Goal: Transaction & Acquisition: Purchase product/service

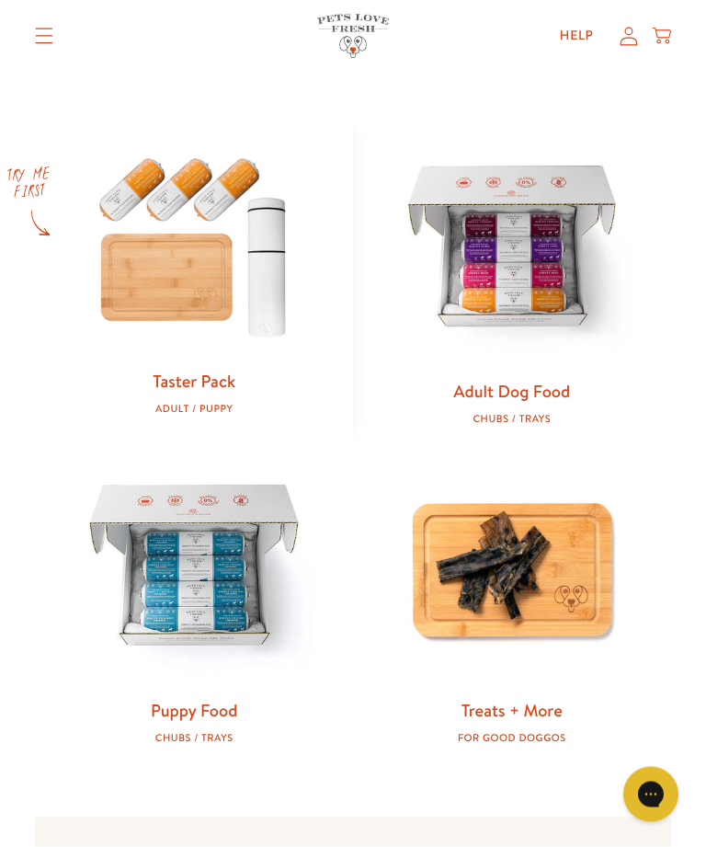
scroll to position [688, 0]
click at [526, 383] on link "Adult Dog Food" at bounding box center [511, 390] width 117 height 24
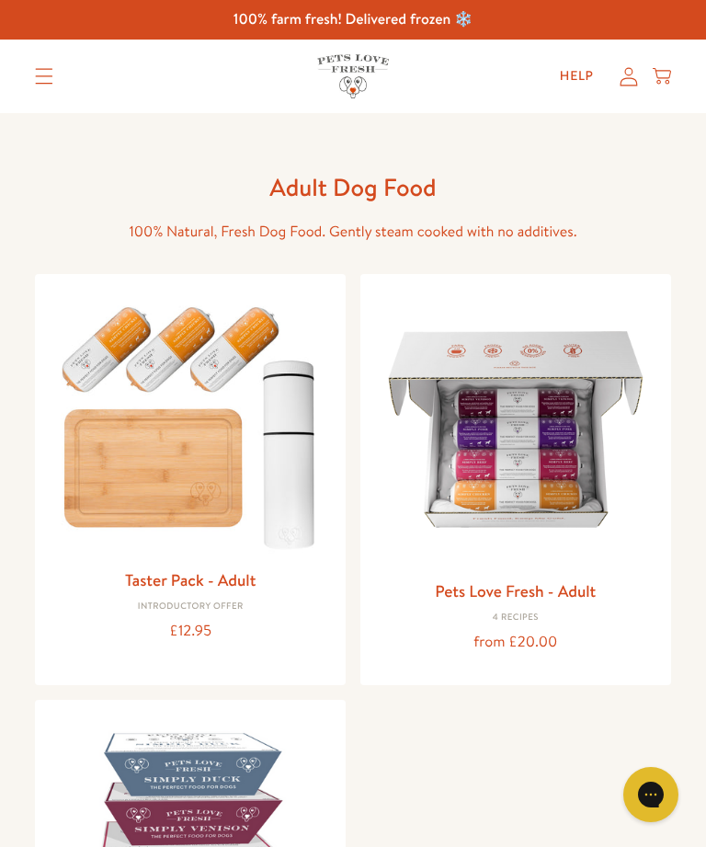
scroll to position [247, 0]
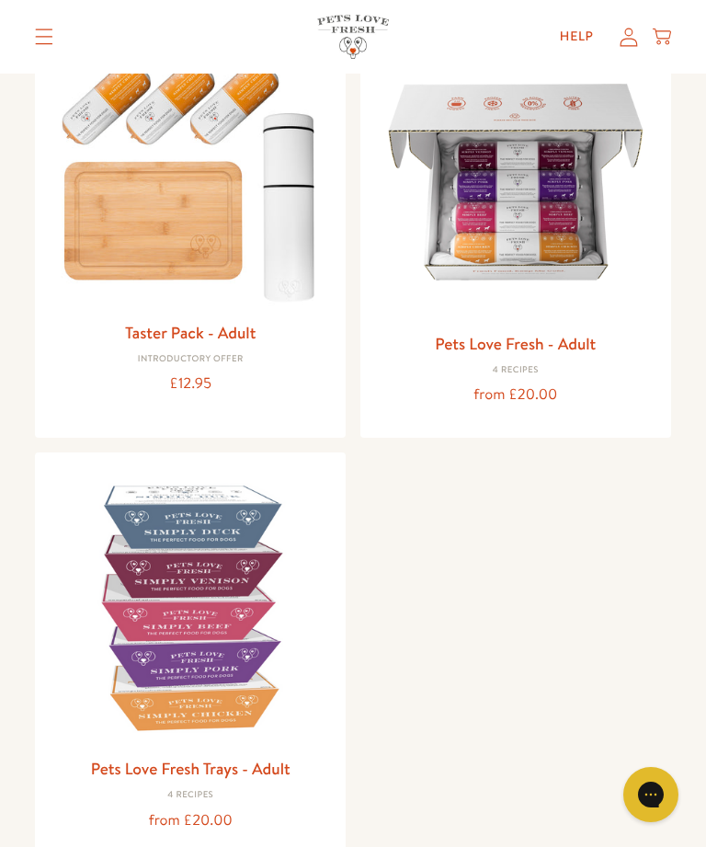
click at [559, 332] on link "Pets Love Fresh - Adult" at bounding box center [515, 343] width 161 height 23
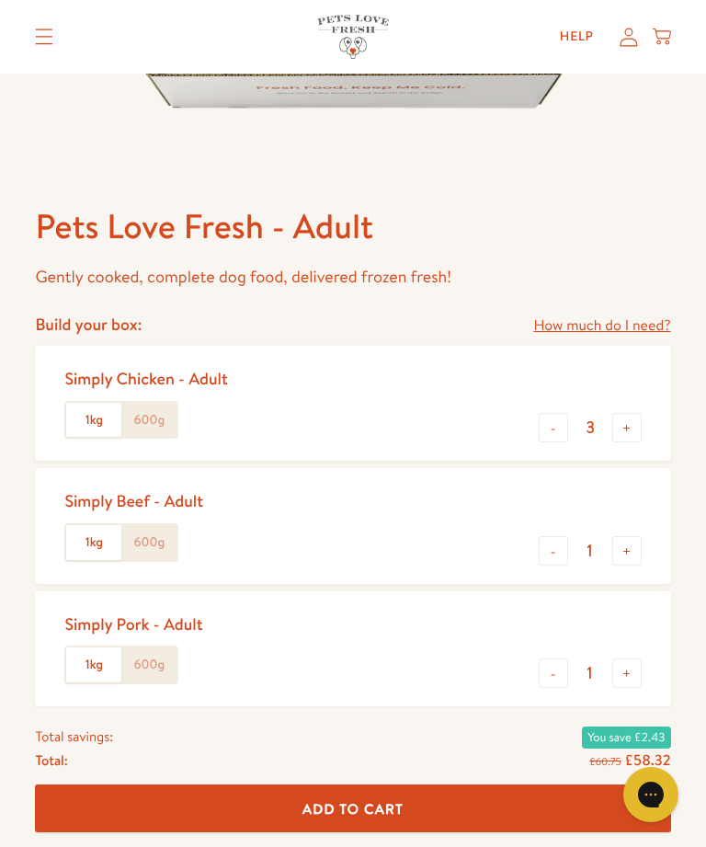
scroll to position [544, 0]
click at [160, 422] on label "600g" at bounding box center [148, 421] width 55 height 35
click at [0, 0] on input "600g" at bounding box center [0, 0] width 0 height 0
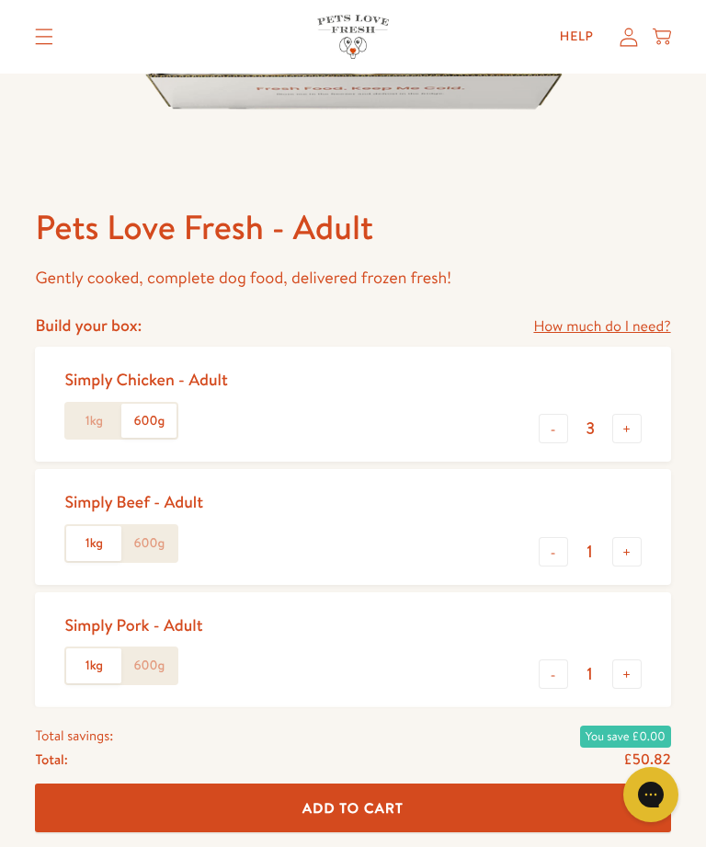
click at [633, 433] on button "+" at bounding box center [627, 428] width 29 height 29
click at [629, 440] on button "+" at bounding box center [627, 428] width 29 height 29
type input "5"
click at [563, 552] on button "-" at bounding box center [553, 551] width 29 height 29
type input "0"
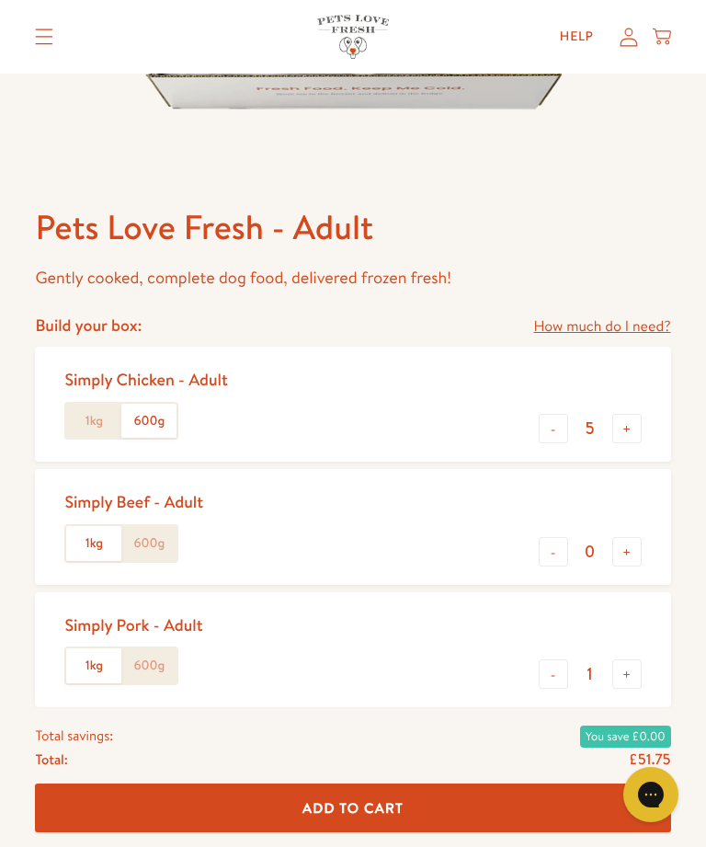
click at [552, 679] on button "-" at bounding box center [553, 673] width 29 height 29
type input "0"
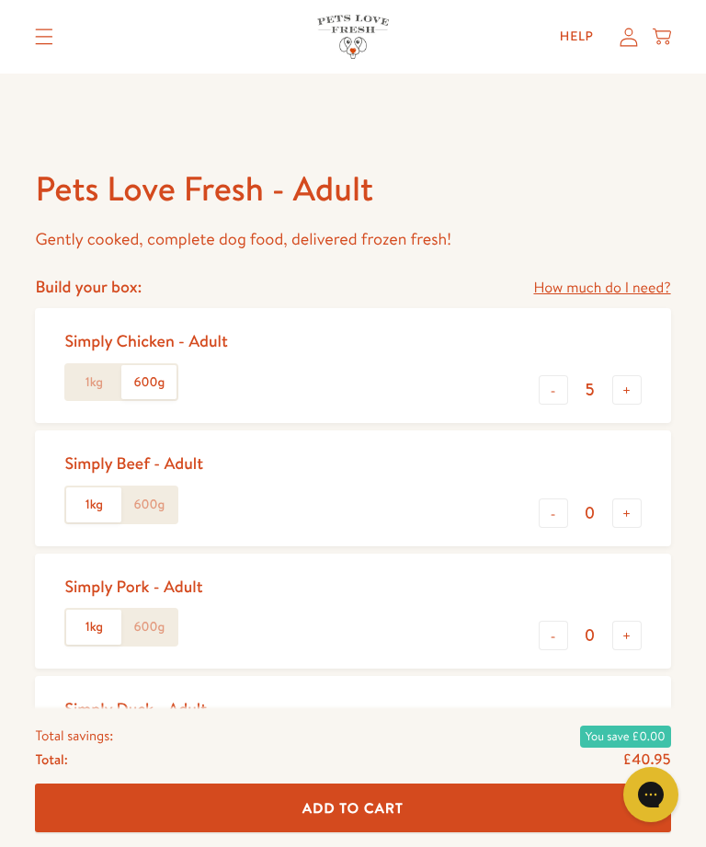
scroll to position [580, 0]
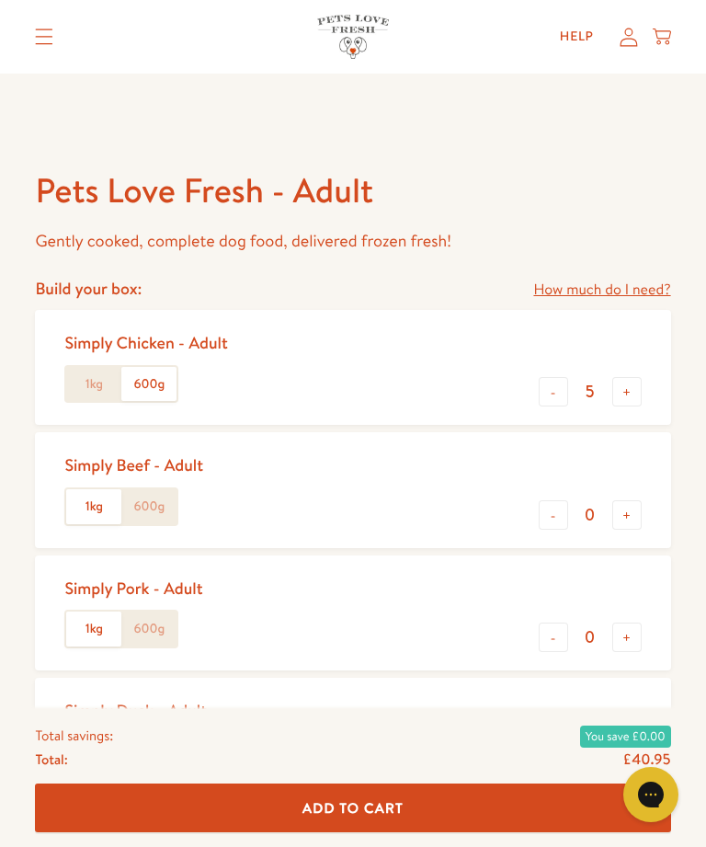
click at [559, 398] on button "-" at bounding box center [553, 391] width 29 height 29
type input "4"
click at [561, 517] on button "-" at bounding box center [553, 514] width 29 height 29
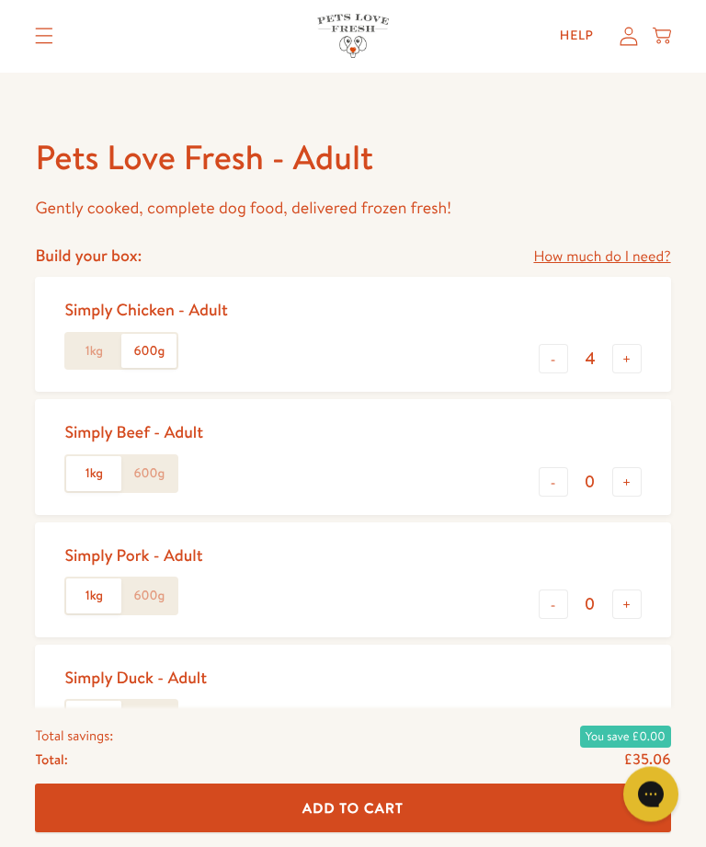
click at [628, 485] on button "+" at bounding box center [627, 482] width 29 height 29
type input "1"
click at [636, 720] on button "+" at bounding box center [627, 726] width 29 height 29
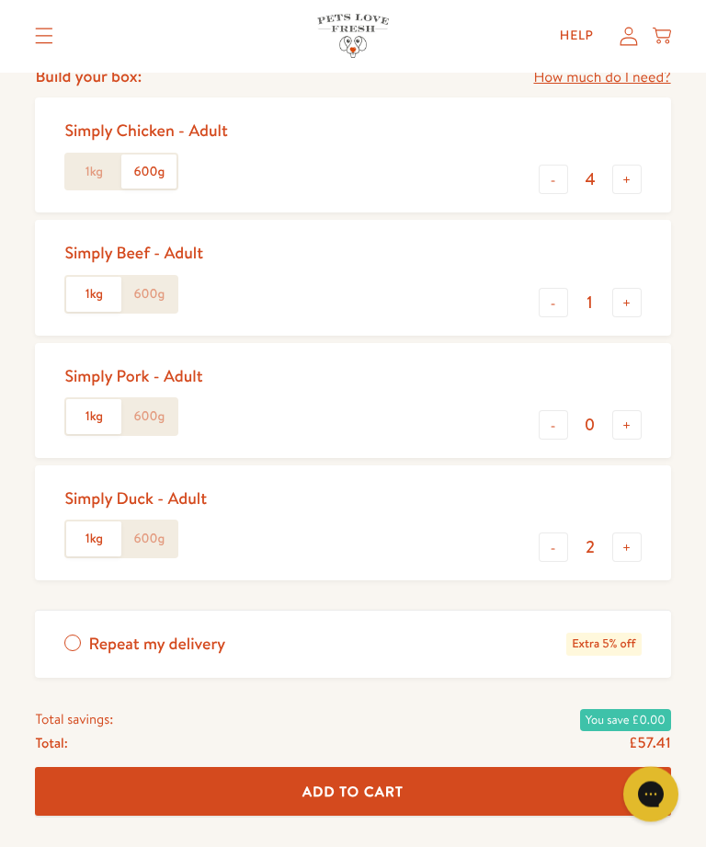
scroll to position [786, 0]
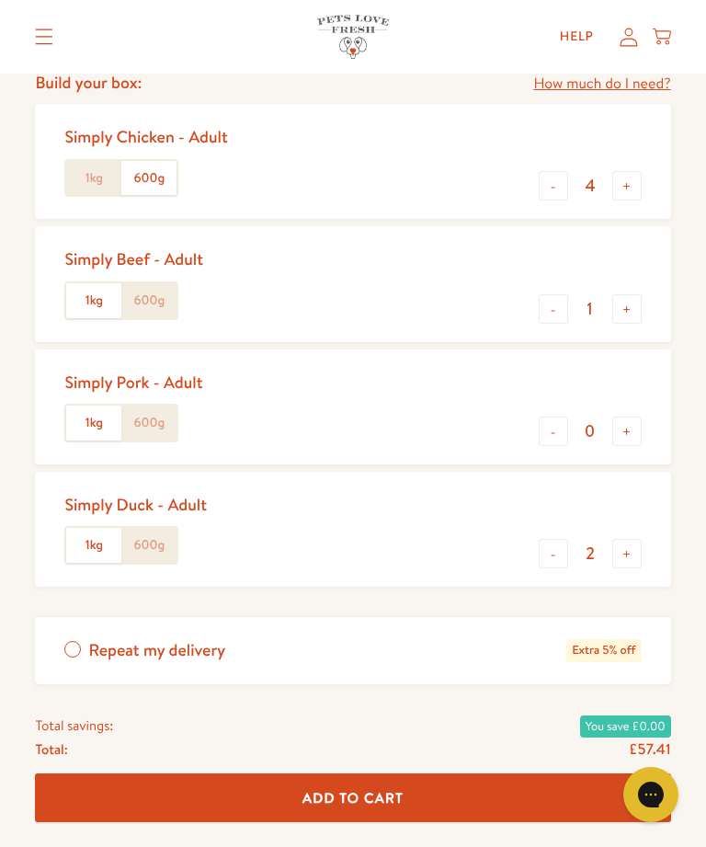
click at [555, 554] on button "-" at bounding box center [553, 553] width 29 height 29
click at [554, 552] on button "-" at bounding box center [553, 553] width 29 height 29
type input "0"
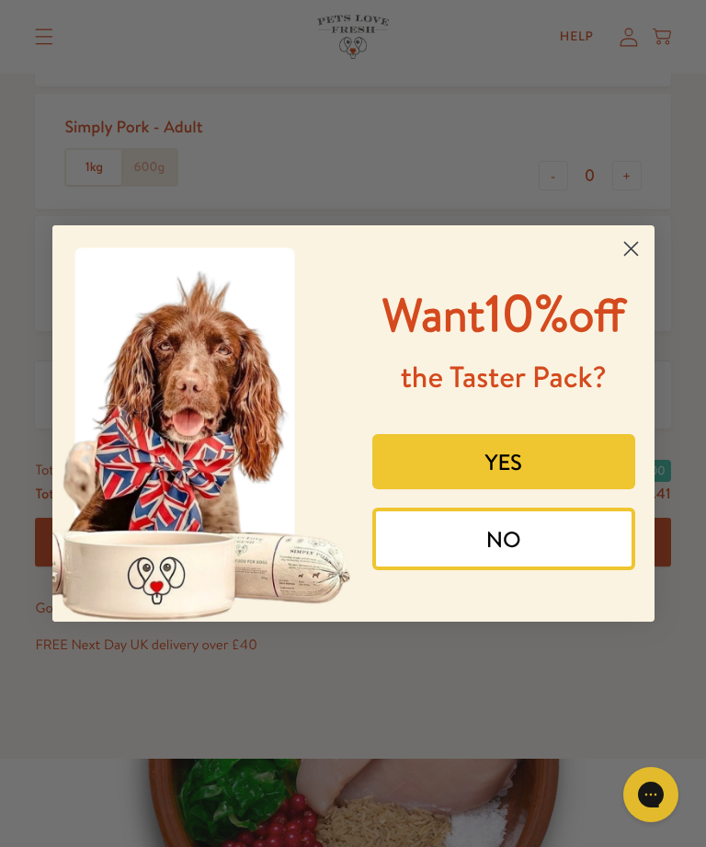
scroll to position [1037, 0]
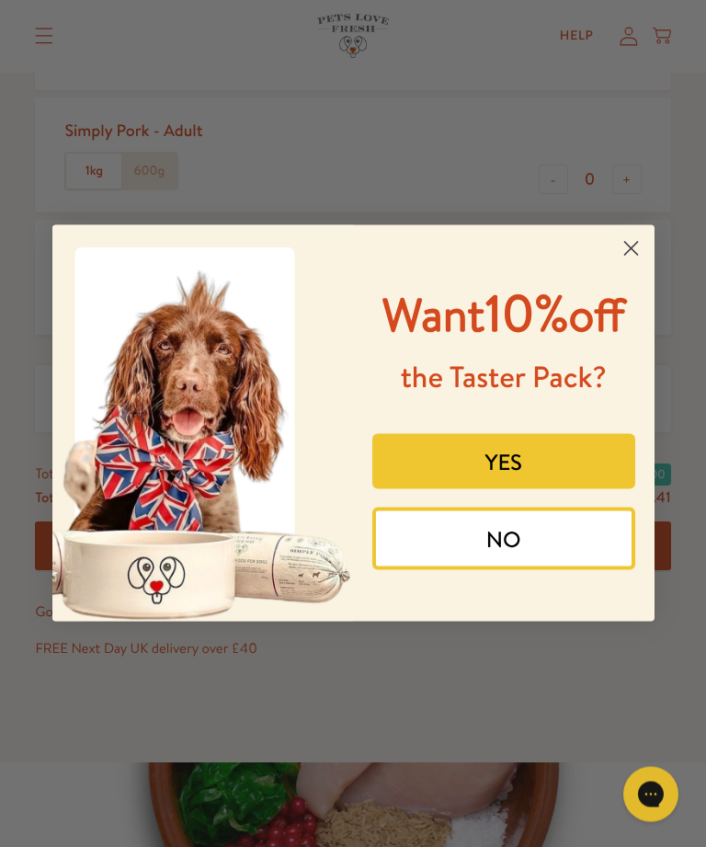
click at [587, 489] on button "YES" at bounding box center [503, 461] width 263 height 55
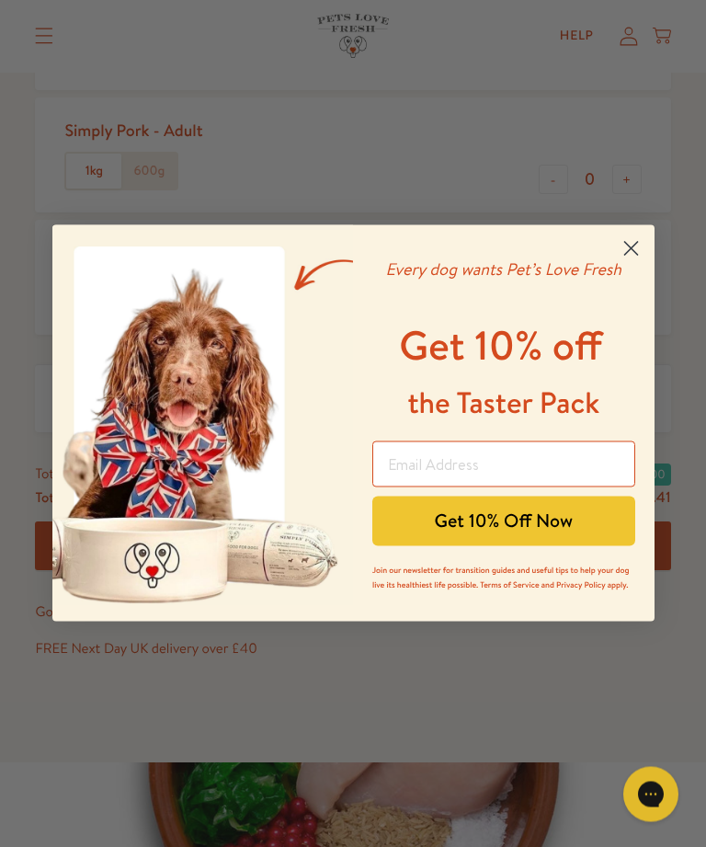
scroll to position [1038, 0]
click at [636, 256] on icon "Close dialog" at bounding box center [630, 249] width 13 height 13
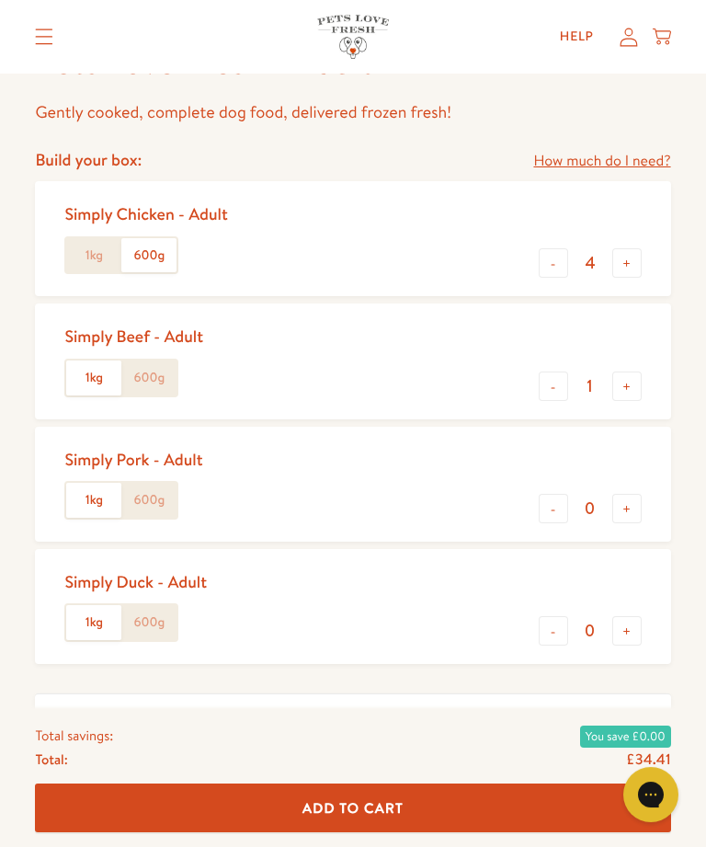
scroll to position [704, 0]
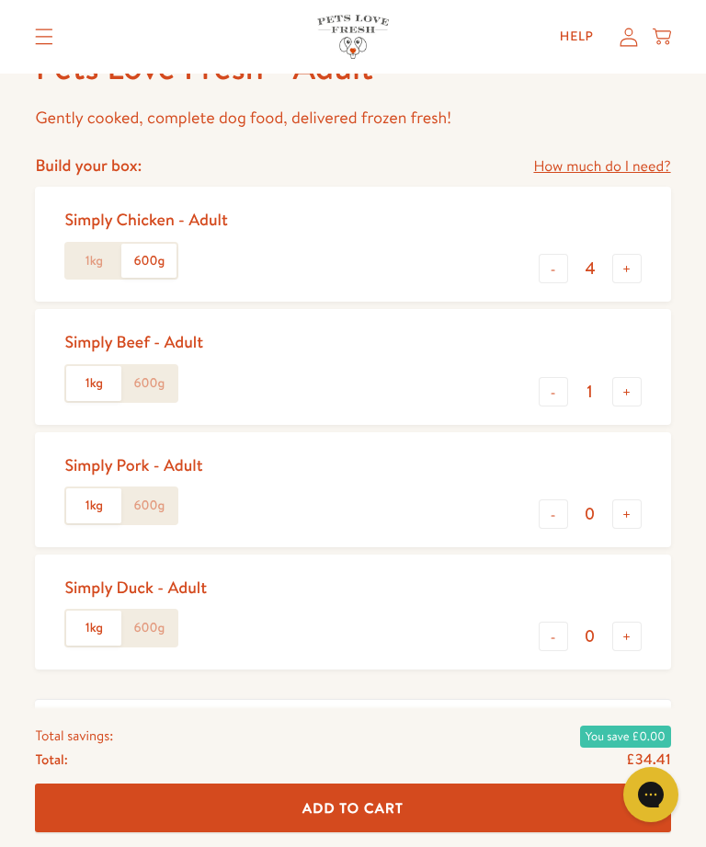
click at [557, 397] on button "-" at bounding box center [553, 391] width 29 height 29
type input "0"
click at [632, 270] on button "+" at bounding box center [627, 268] width 29 height 29
type input "5"
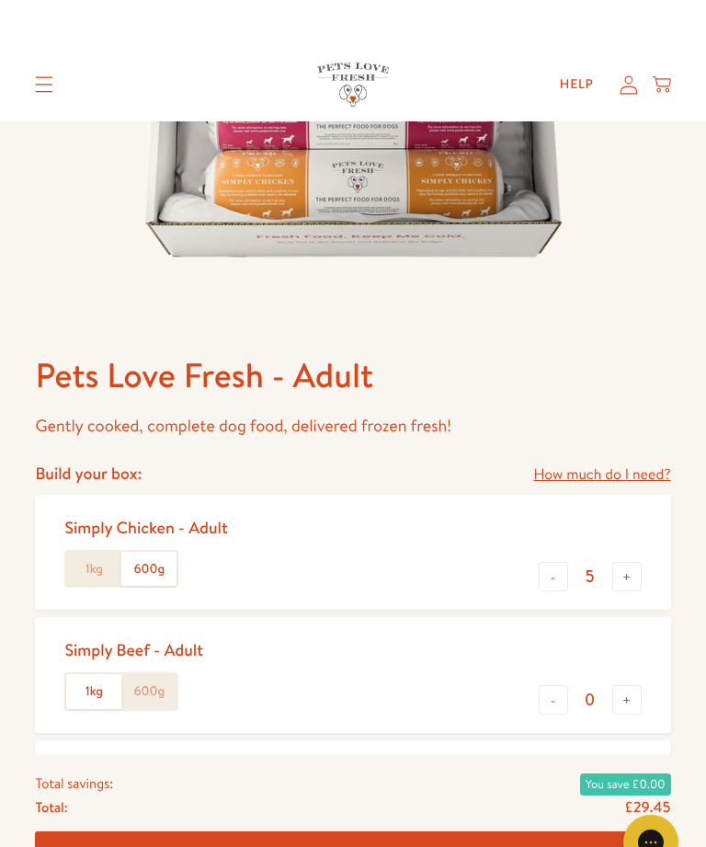
scroll to position [395, 0]
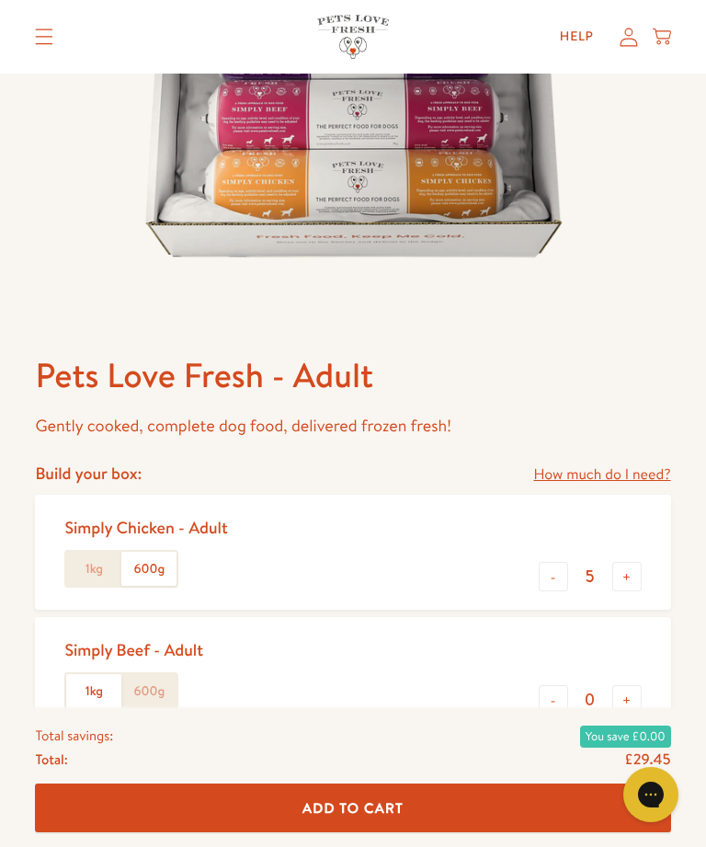
click at [165, 567] on label "600g" at bounding box center [148, 569] width 55 height 35
click at [0, 0] on input "600g" at bounding box center [0, 0] width 0 height 0
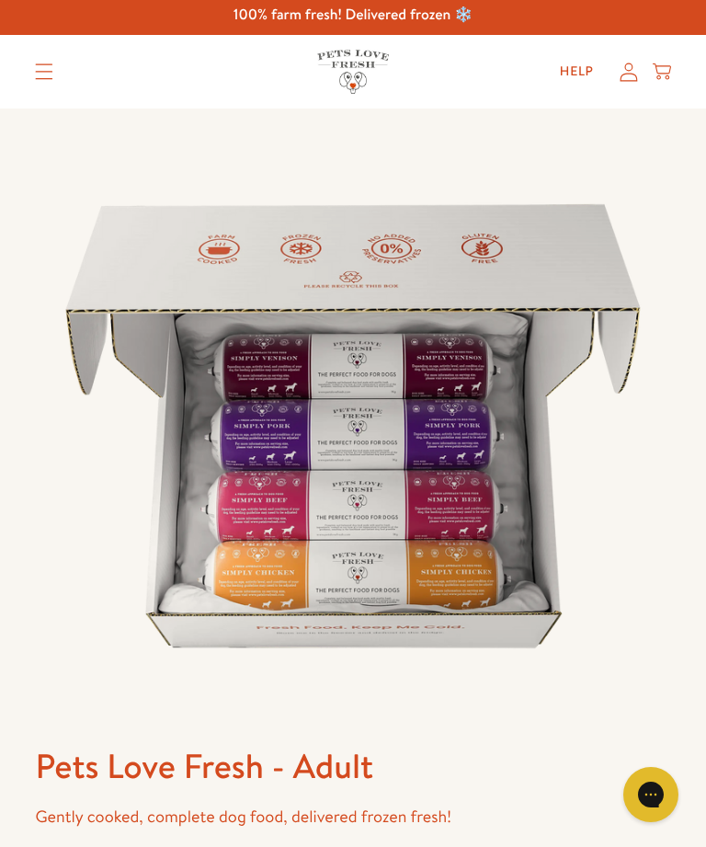
scroll to position [0, 0]
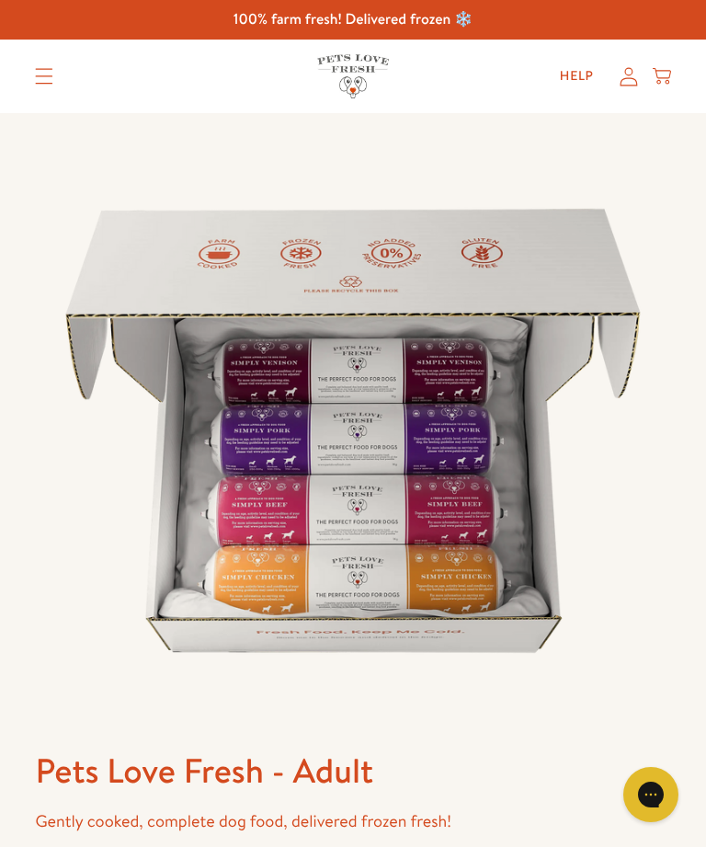
click at [47, 82] on icon "Translation missing: en.sections.header.menu" at bounding box center [44, 76] width 18 height 17
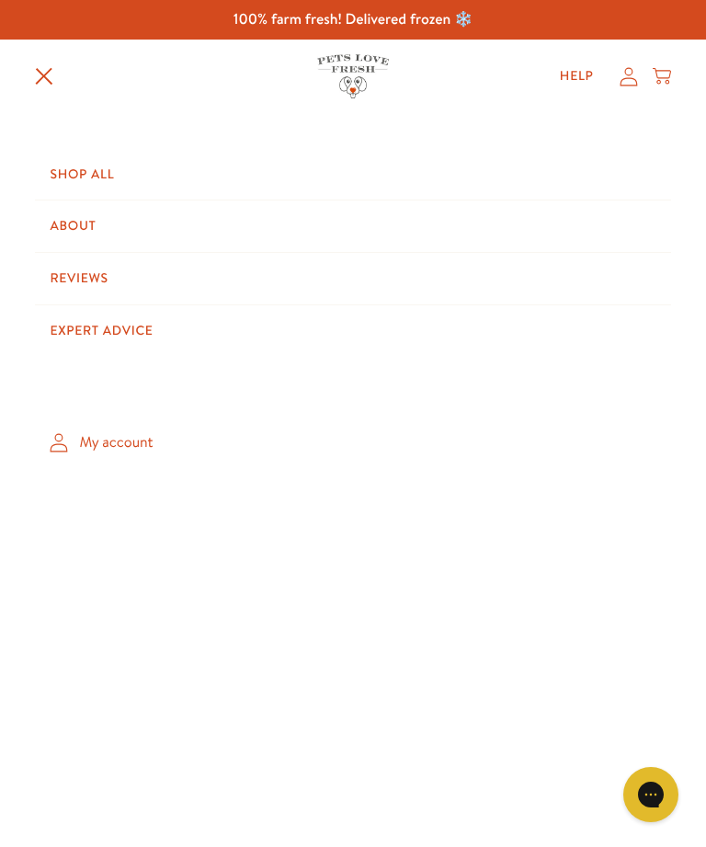
click at [113, 174] on link "Shop All" at bounding box center [353, 175] width 636 height 52
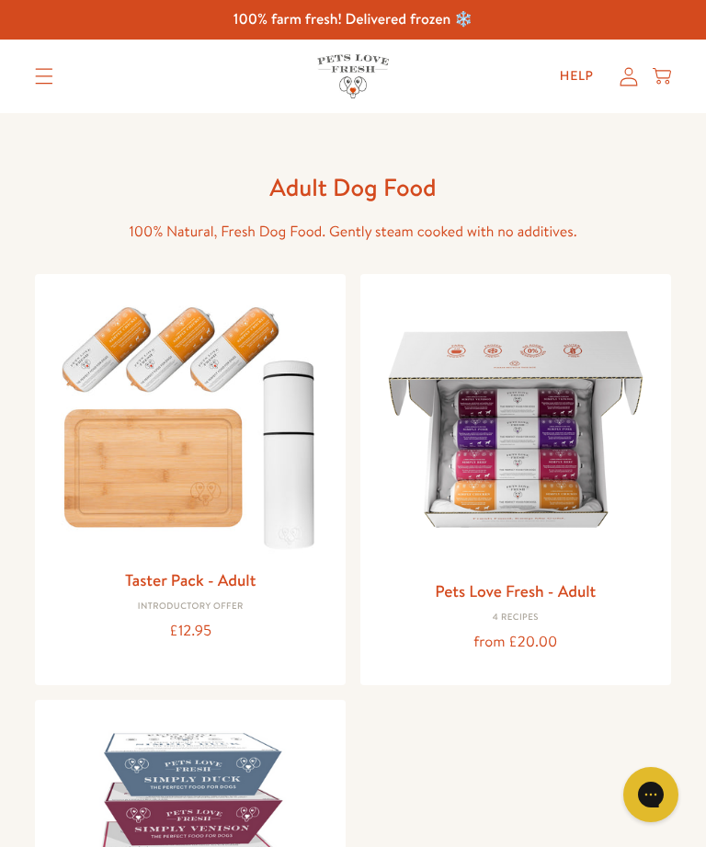
click at [219, 588] on link "Taster Pack - Adult" at bounding box center [190, 579] width 131 height 23
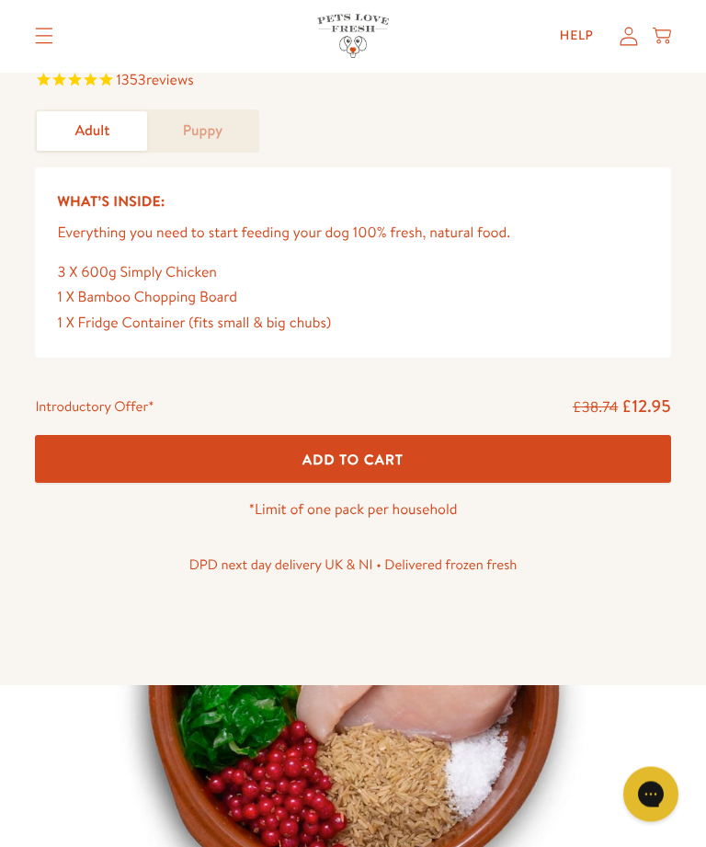
scroll to position [715, 0]
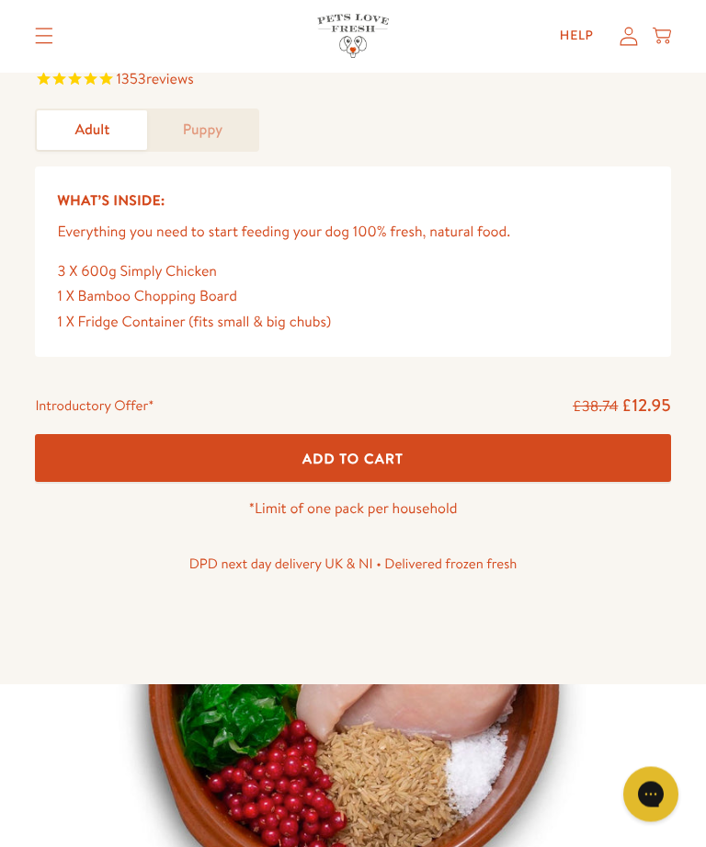
click at [456, 452] on button "Add To Cart" at bounding box center [353, 459] width 636 height 49
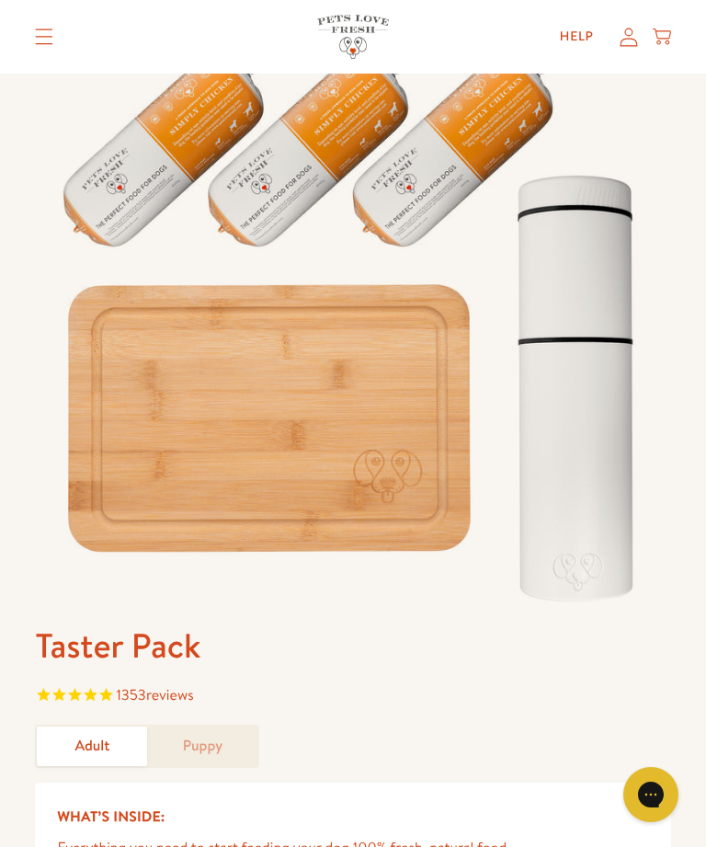
scroll to position [0, 0]
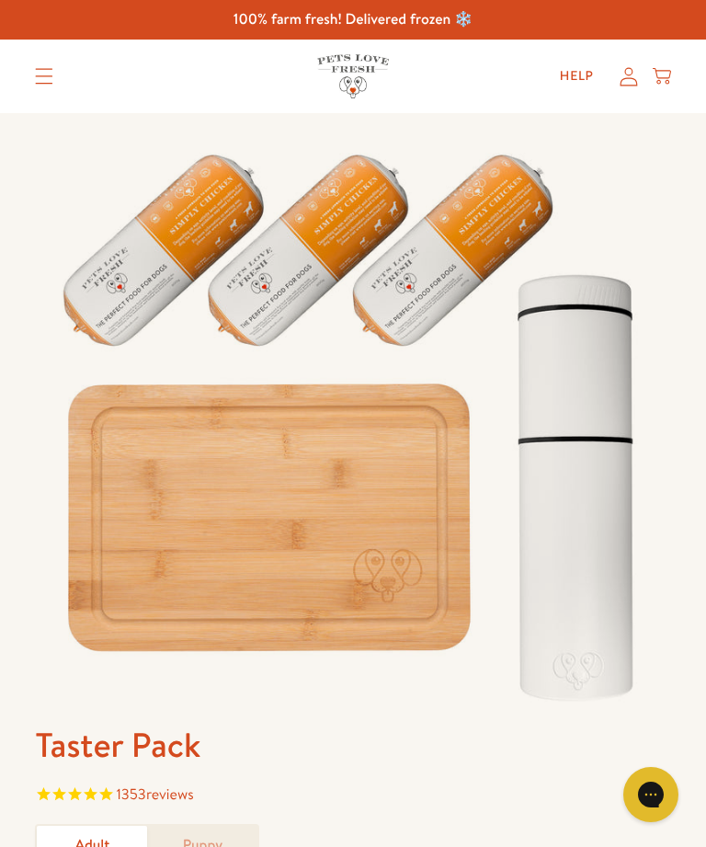
click at [40, 80] on icon "Translation missing: en.sections.header.menu" at bounding box center [44, 76] width 18 height 17
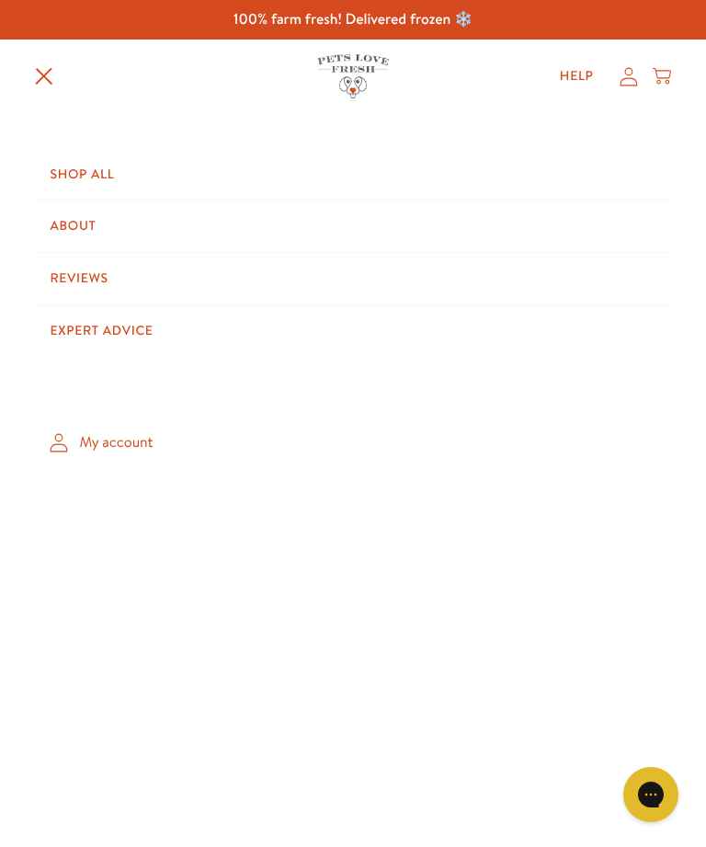
click at [147, 178] on link "Shop All" at bounding box center [353, 175] width 636 height 52
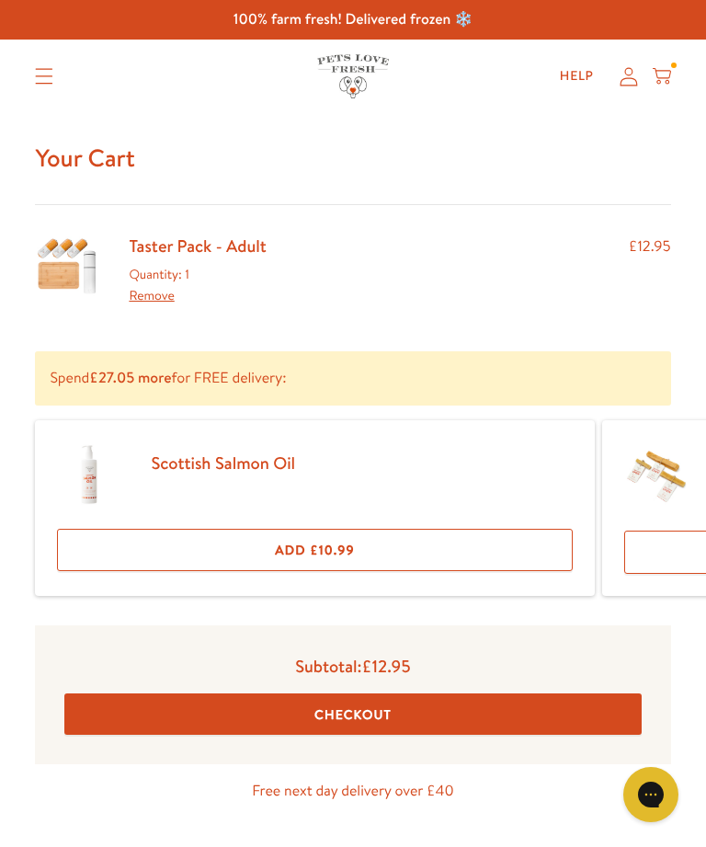
click at [668, 76] on icon at bounding box center [662, 76] width 18 height 20
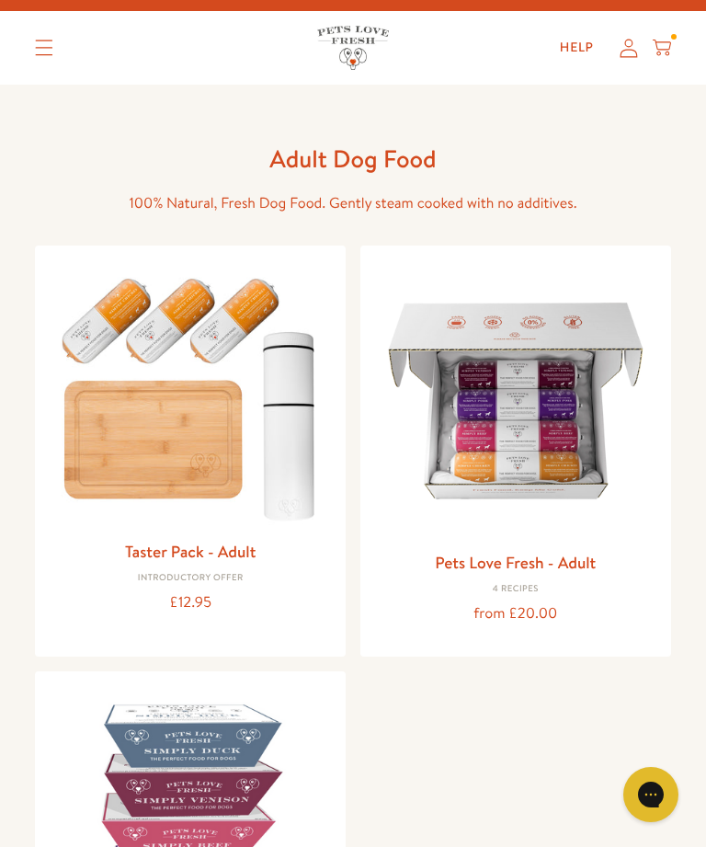
click at [527, 559] on link "Pets Love Fresh - Adult" at bounding box center [515, 562] width 161 height 23
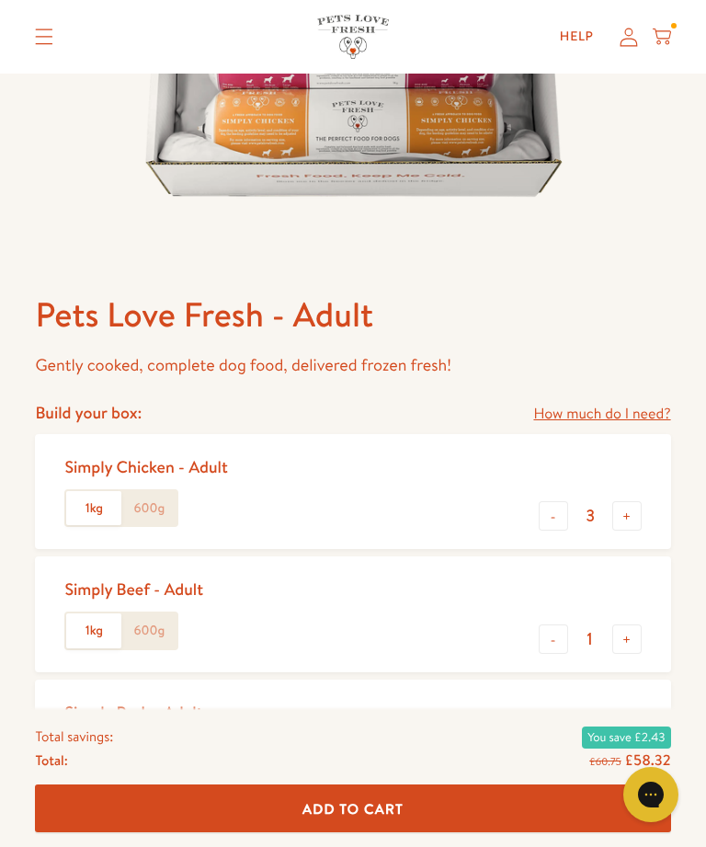
scroll to position [512, 0]
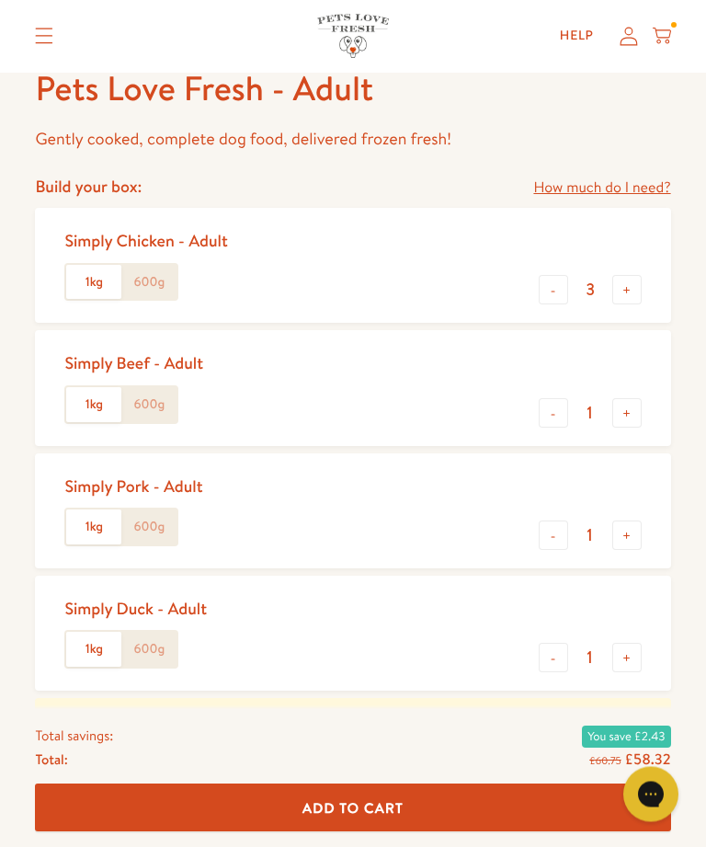
click at [630, 293] on button "+" at bounding box center [627, 290] width 29 height 29
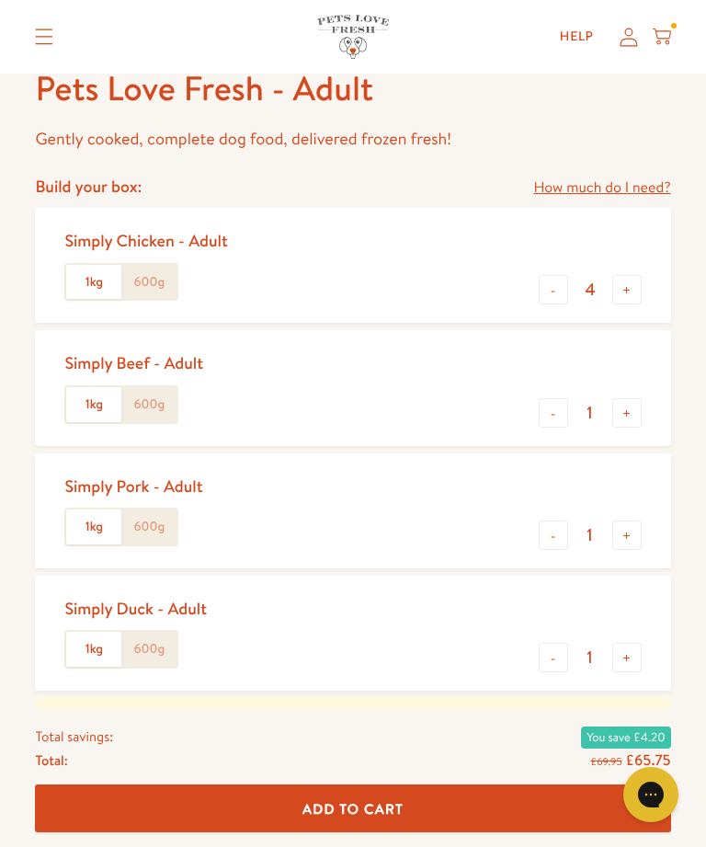
click at [632, 289] on button "+" at bounding box center [627, 289] width 29 height 29
type input "5"
click at [159, 279] on label "600g" at bounding box center [148, 282] width 55 height 35
click at [0, 0] on input "600g" at bounding box center [0, 0] width 0 height 0
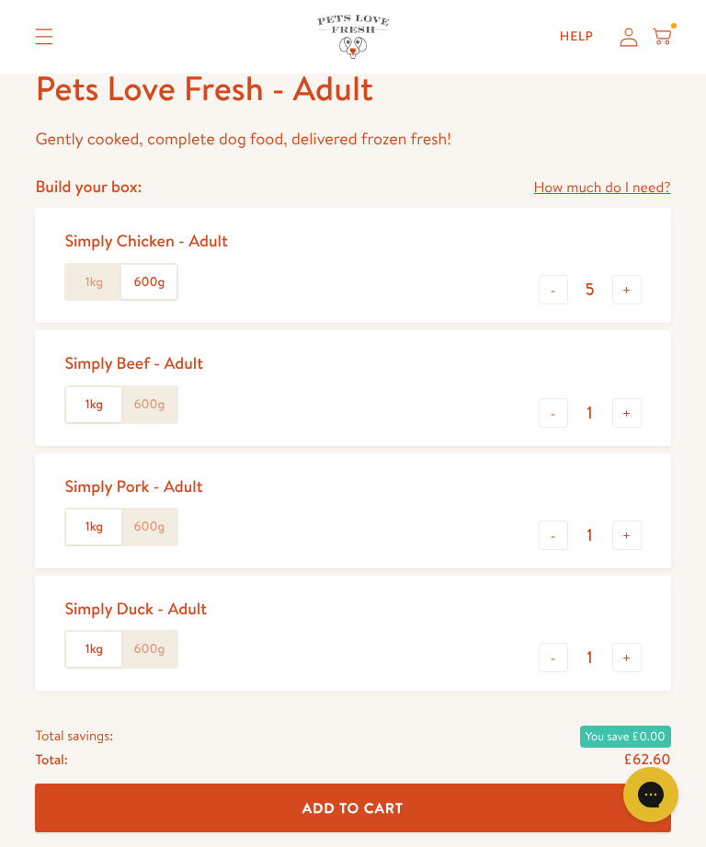
click at [556, 661] on button "-" at bounding box center [553, 657] width 29 height 29
type input "0"
click at [550, 534] on button "-" at bounding box center [553, 535] width 29 height 29
type input "0"
click at [551, 403] on button "-" at bounding box center [553, 412] width 29 height 29
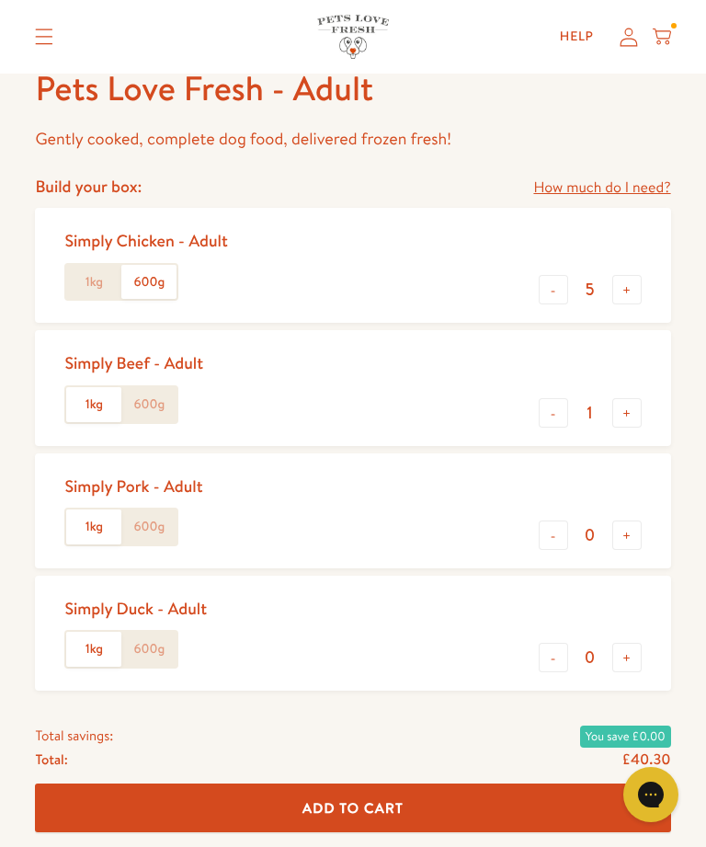
type input "0"
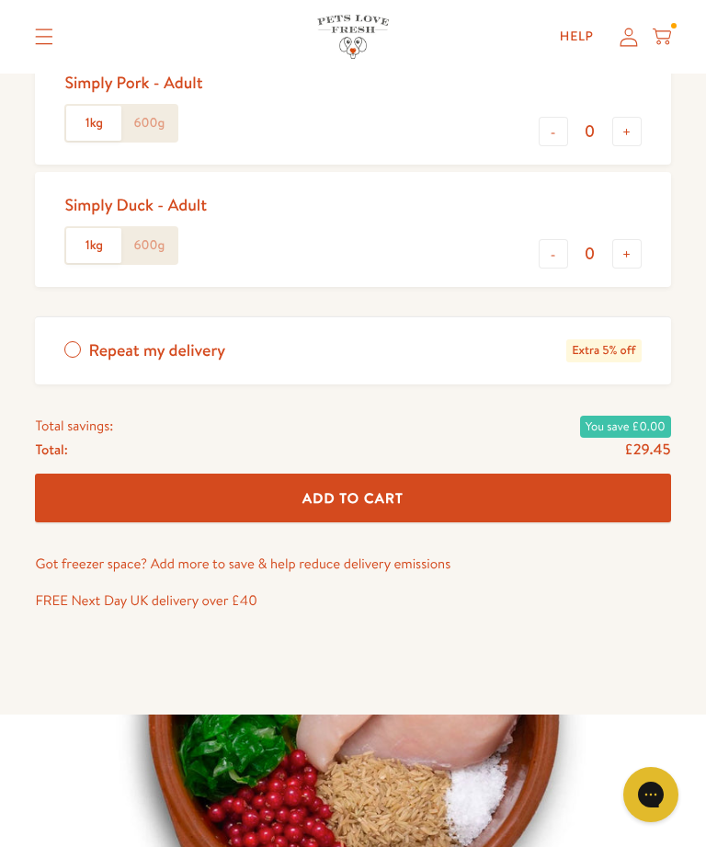
scroll to position [1087, 0]
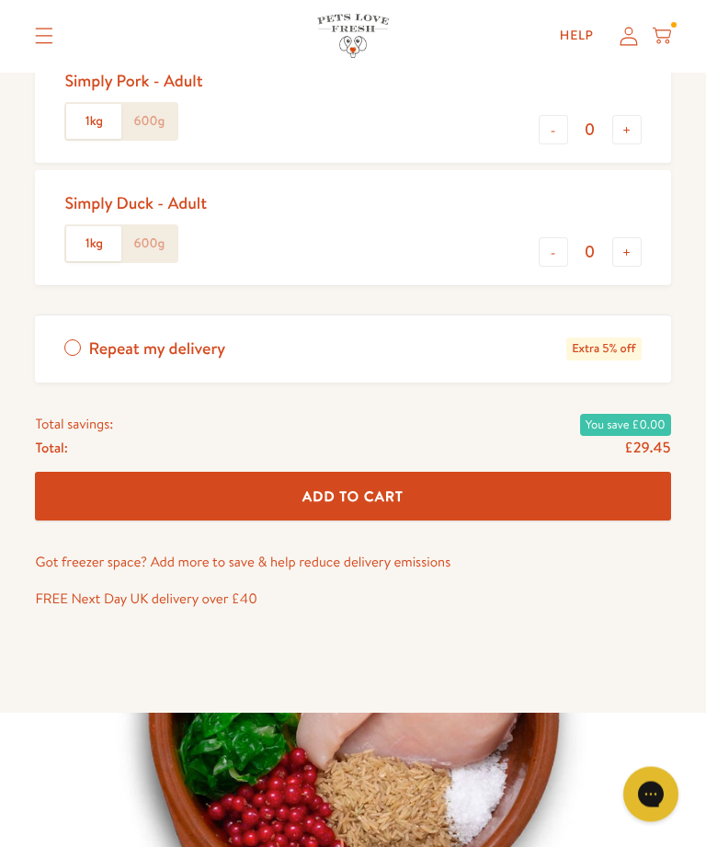
click at [545, 485] on button "Add To Cart" at bounding box center [353, 497] width 636 height 49
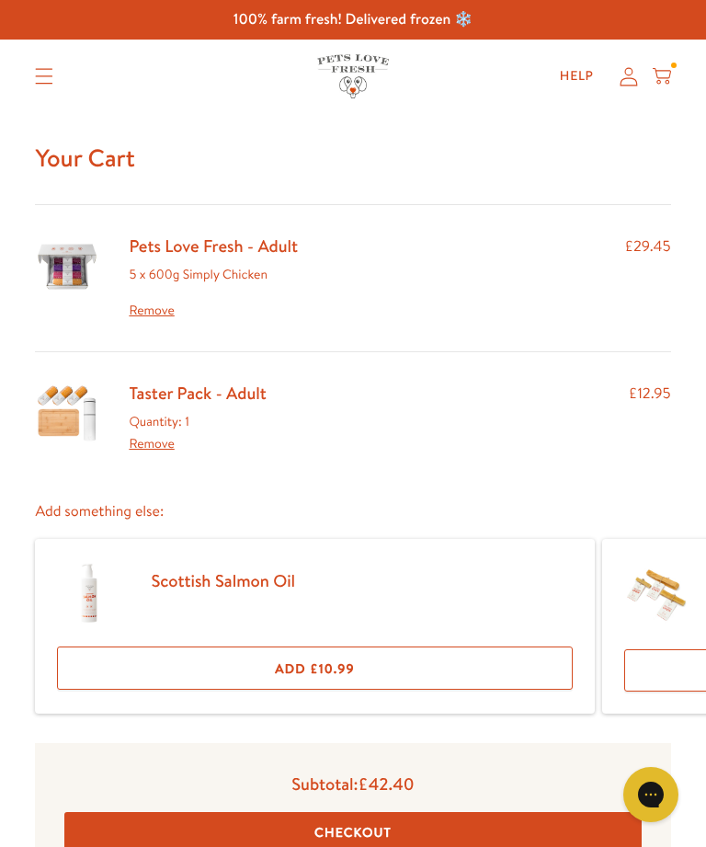
click at [253, 393] on link "Taster Pack - Adult" at bounding box center [197, 393] width 137 height 24
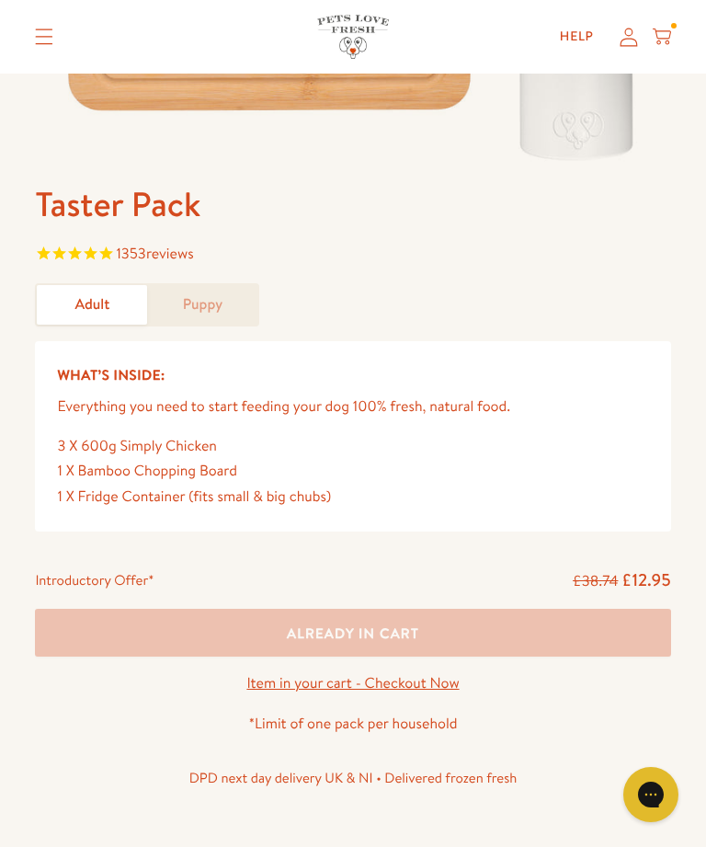
scroll to position [534, 0]
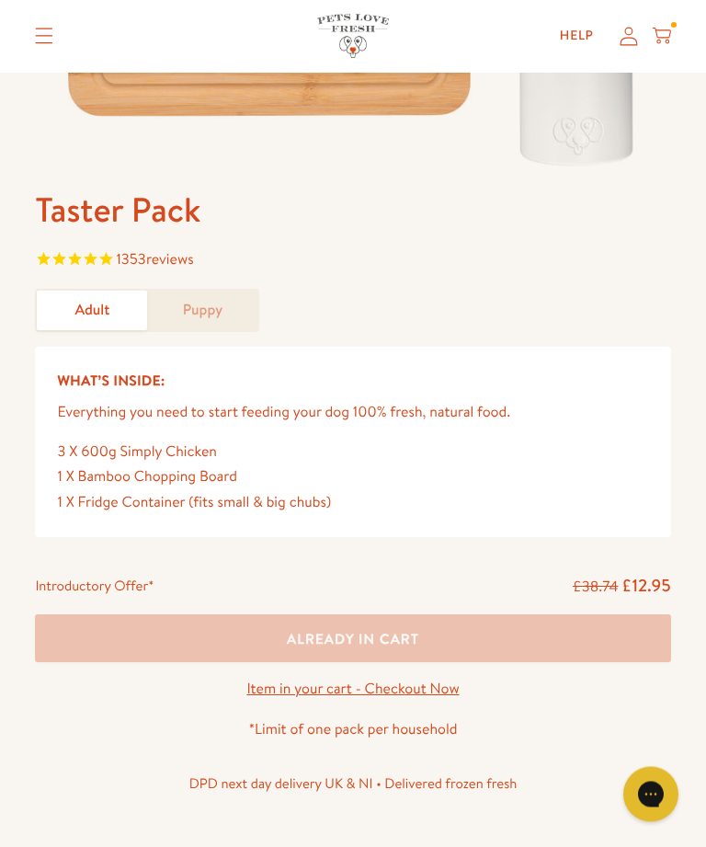
click at [241, 306] on link "Puppy" at bounding box center [202, 312] width 110 height 40
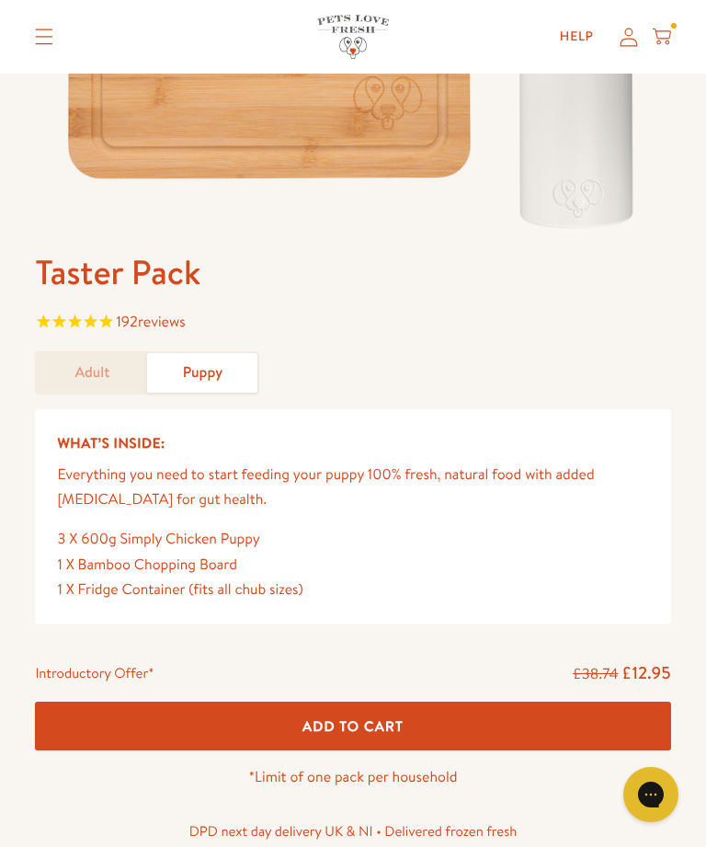
click at [466, 722] on button "Add To Cart" at bounding box center [353, 726] width 636 height 49
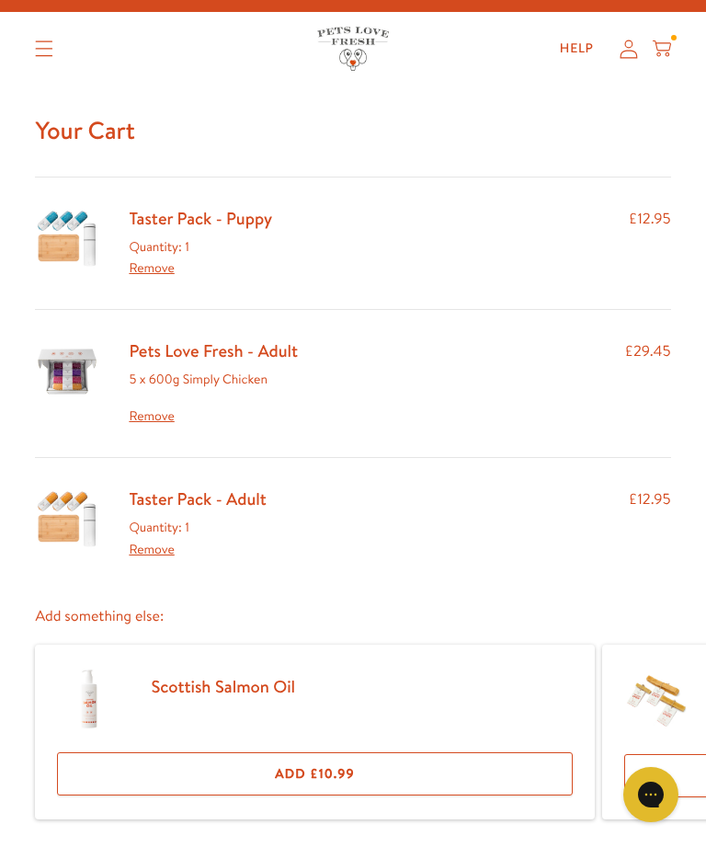
scroll to position [27, 0]
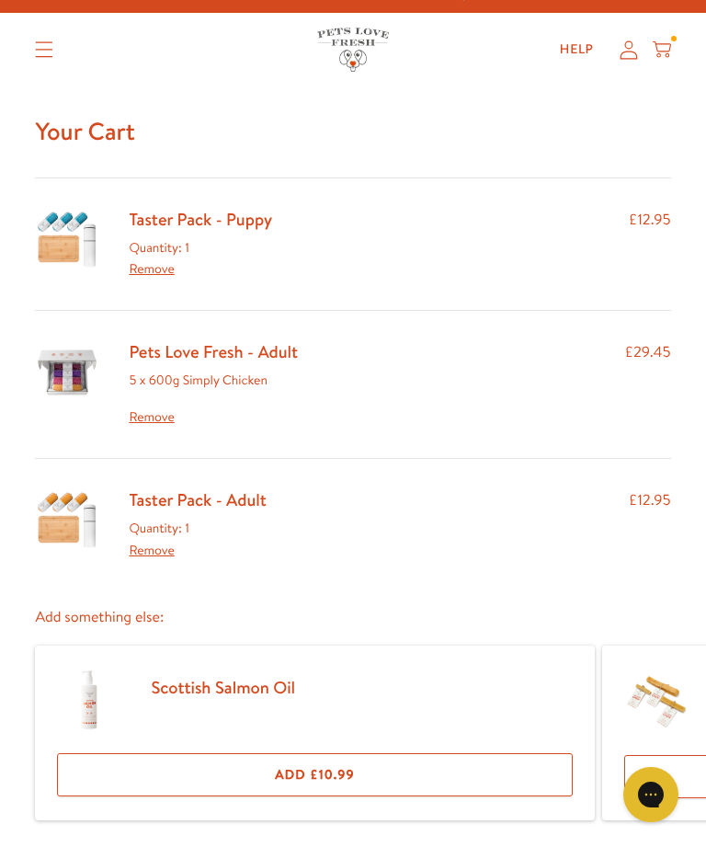
click at [245, 361] on link "Pets Love Fresh - Adult" at bounding box center [213, 351] width 169 height 24
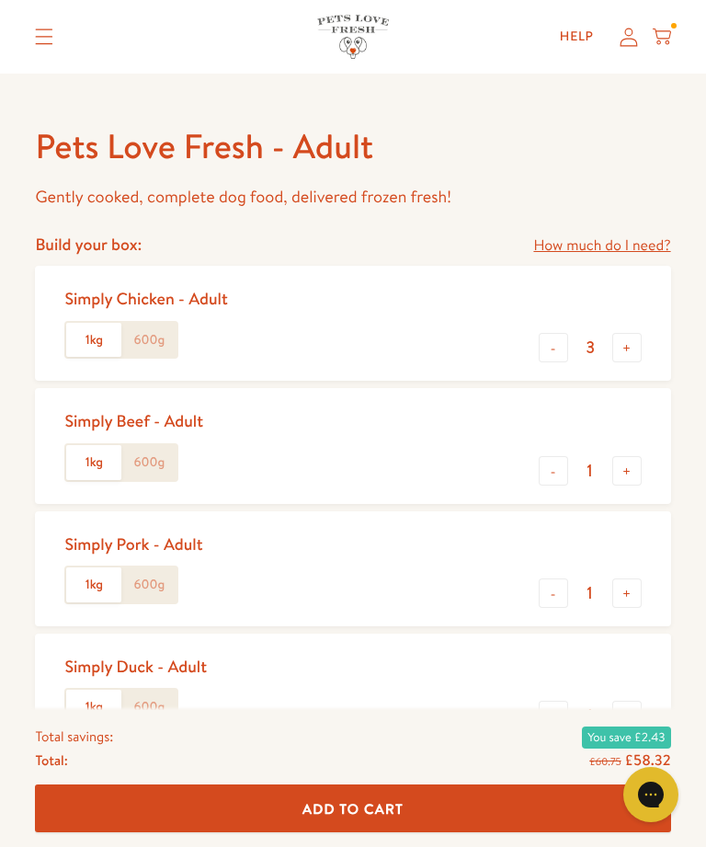
scroll to position [624, 0]
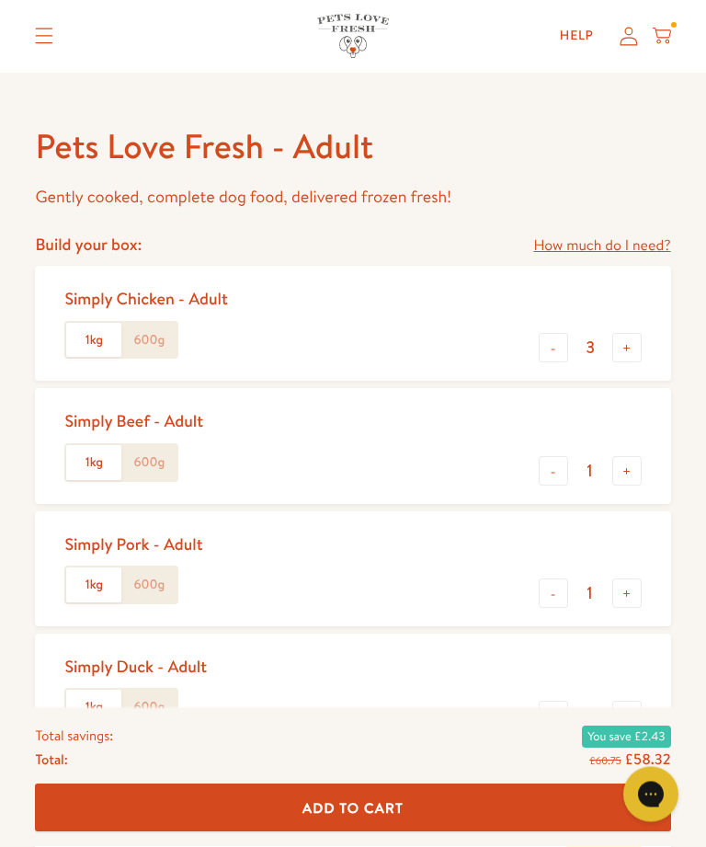
click at [170, 592] on label "600g" at bounding box center [148, 585] width 55 height 35
click at [0, 0] on input "600g" at bounding box center [0, 0] width 0 height 0
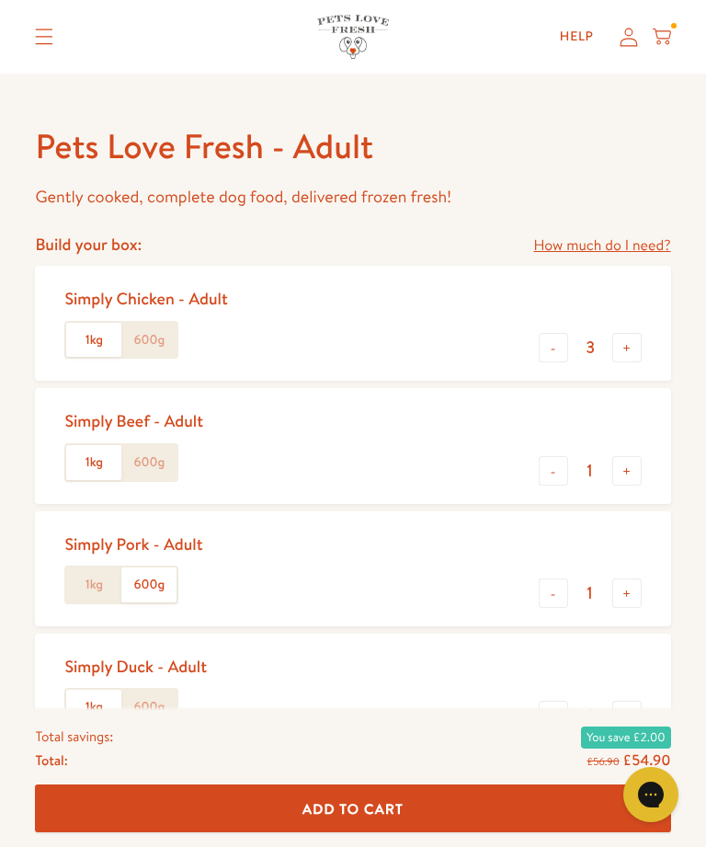
click at [638, 590] on button "+" at bounding box center [627, 592] width 29 height 29
click at [630, 596] on button "+" at bounding box center [627, 592] width 29 height 29
type input "3"
click at [553, 355] on button "-" at bounding box center [553, 347] width 29 height 29
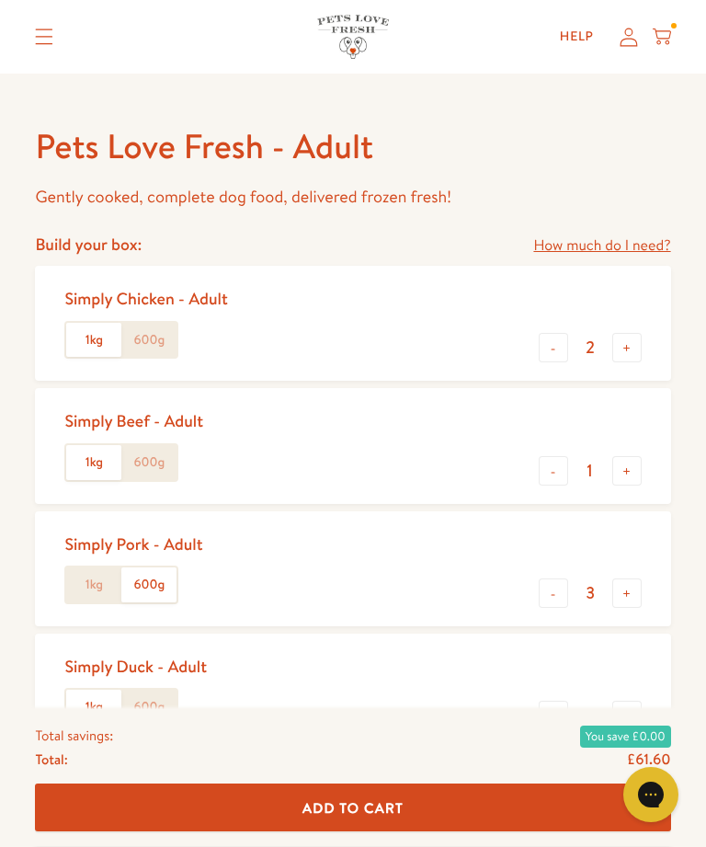
click at [546, 359] on button "-" at bounding box center [553, 347] width 29 height 29
type input "1"
click at [553, 475] on button "-" at bounding box center [553, 470] width 29 height 29
type input "0"
click at [545, 721] on button "-" at bounding box center [553, 715] width 29 height 29
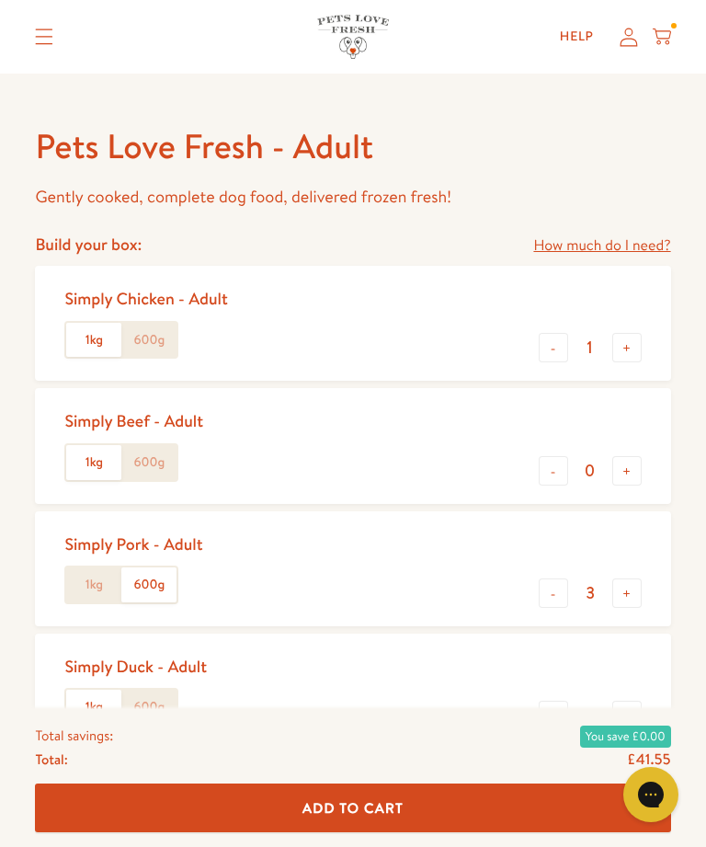
type input "0"
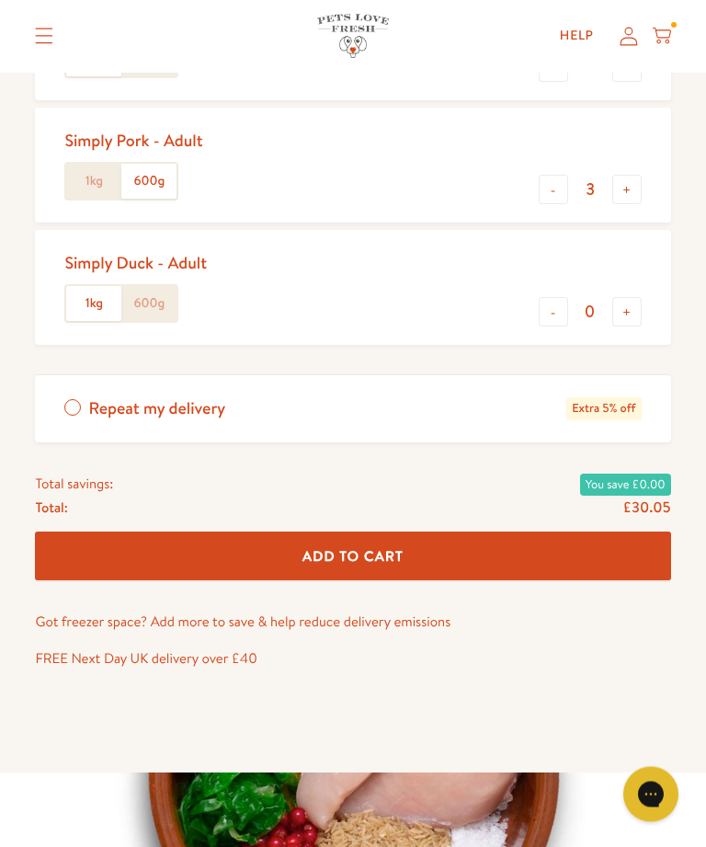
scroll to position [1035, 0]
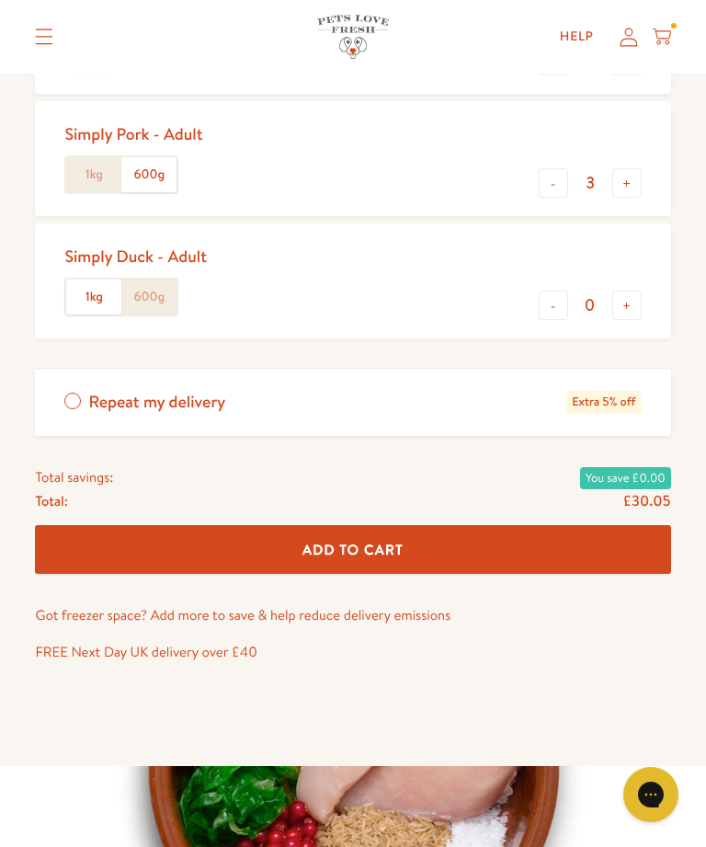
click at [561, 526] on button "Add To Cart" at bounding box center [353, 549] width 636 height 49
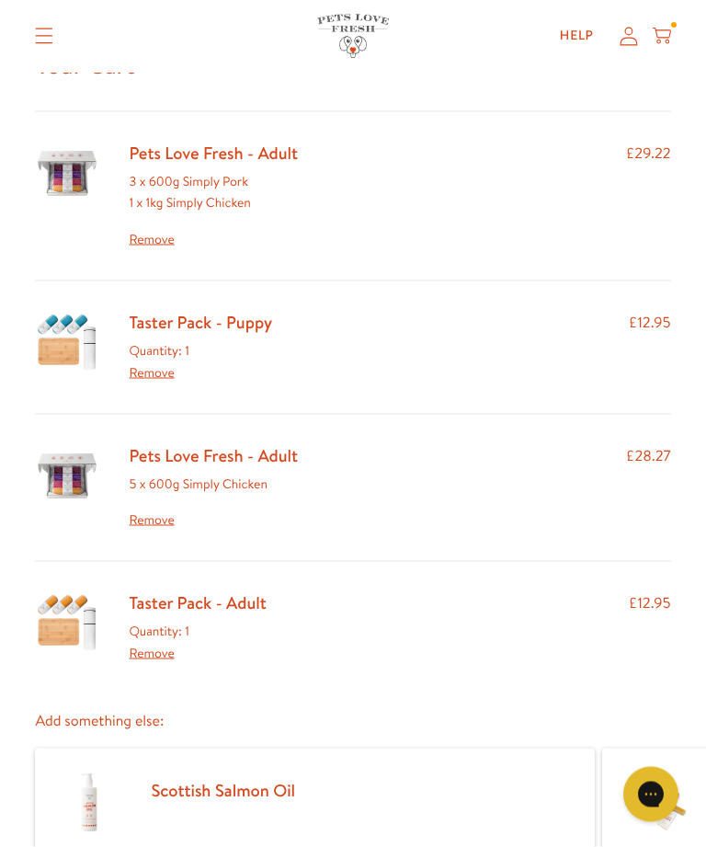
scroll to position [98, 0]
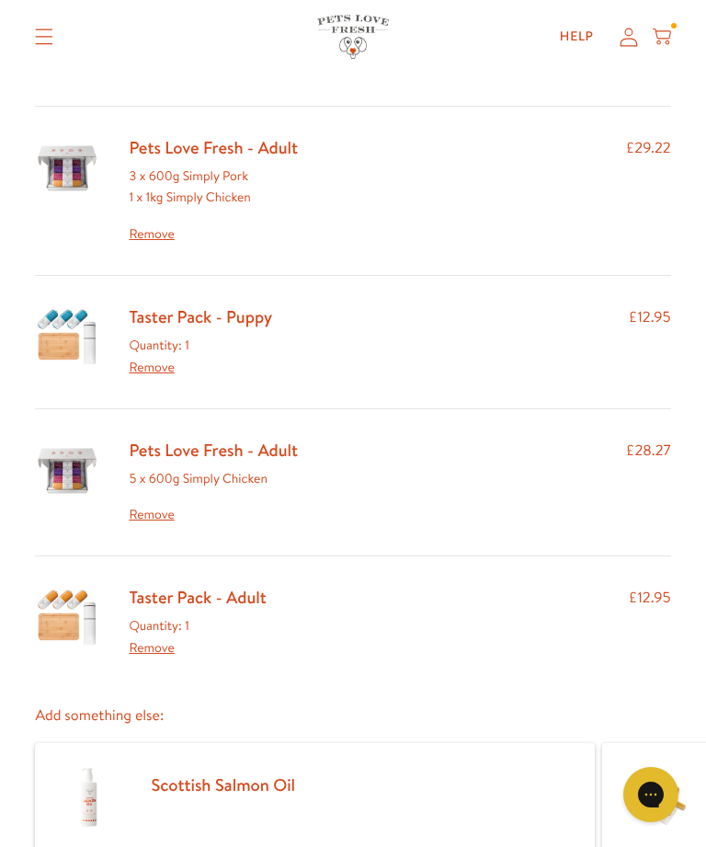
click at [164, 511] on link "Remove" at bounding box center [213, 515] width 169 height 22
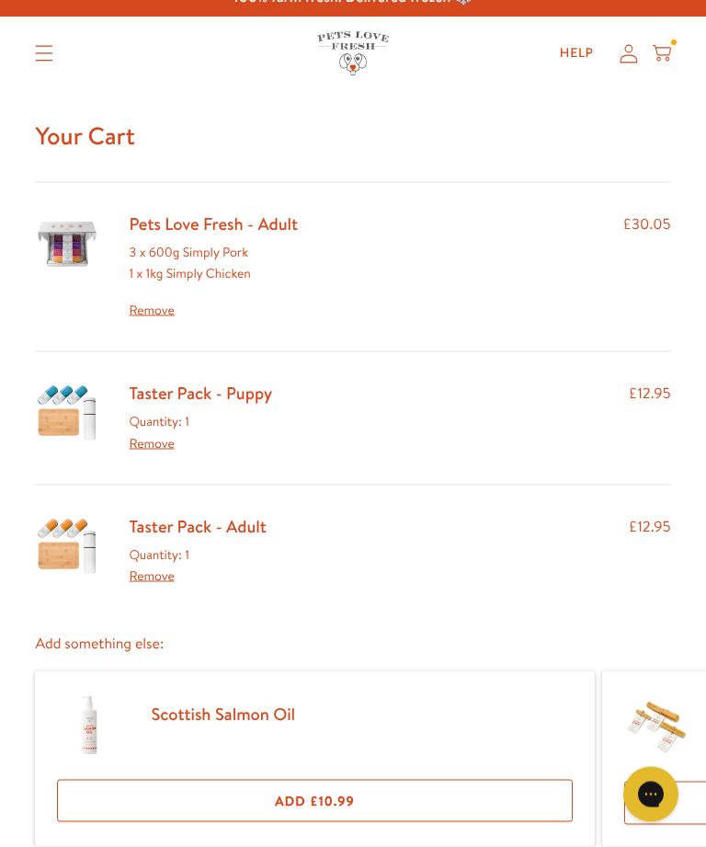
scroll to position [22, 0]
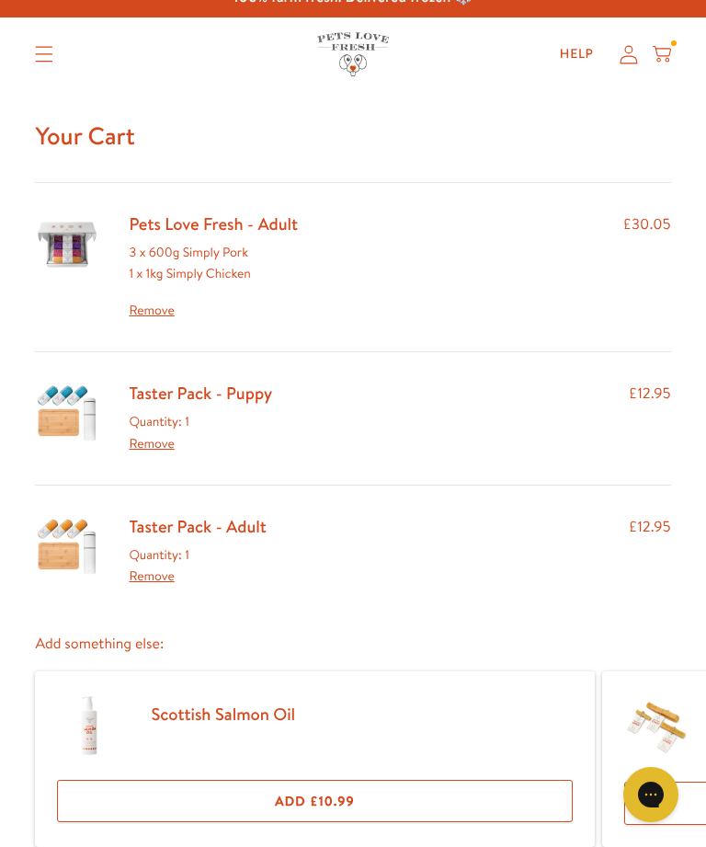
click at [257, 231] on link "Pets Love Fresh - Adult" at bounding box center [213, 224] width 169 height 24
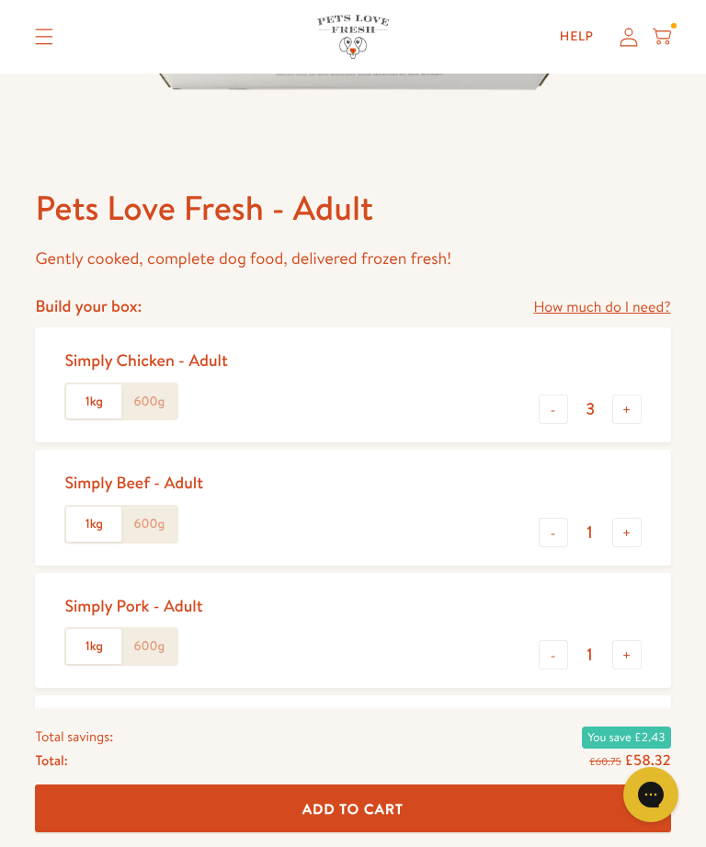
scroll to position [561, 0]
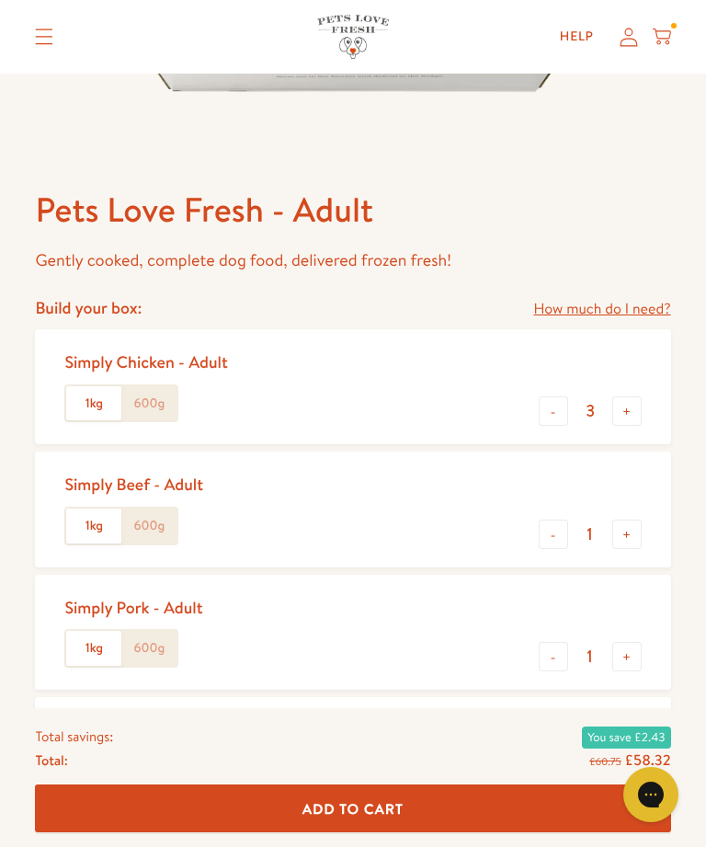
click at [664, 35] on icon at bounding box center [662, 37] width 18 height 20
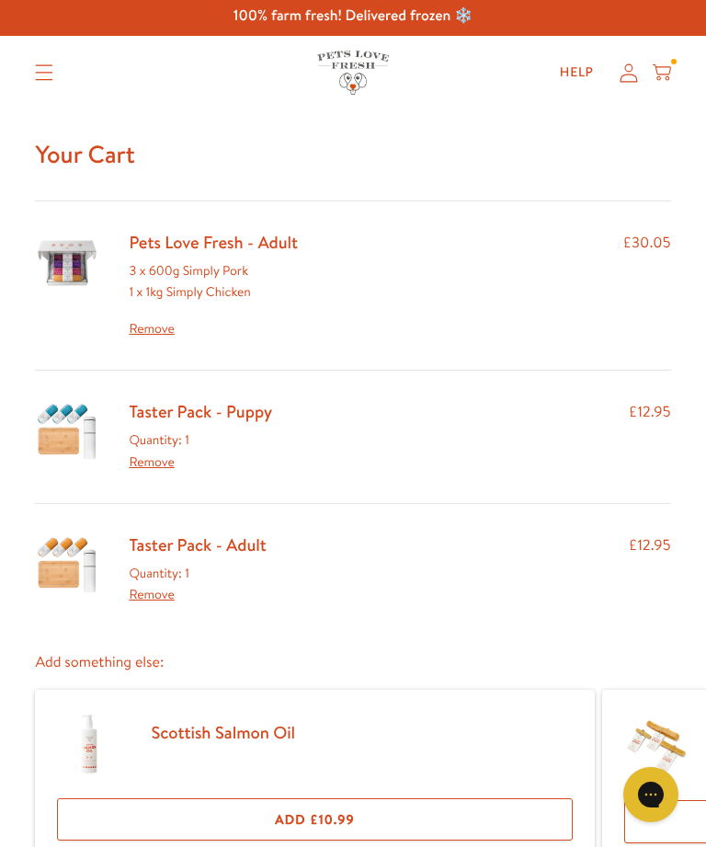
scroll to position [3, 0]
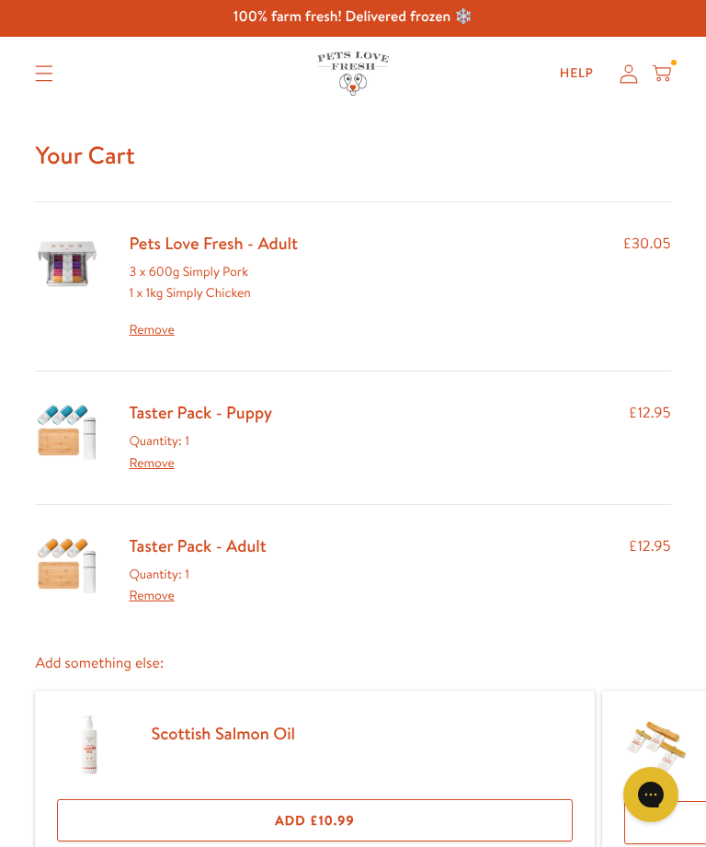
click at [219, 253] on link "Pets Love Fresh - Adult" at bounding box center [213, 243] width 169 height 24
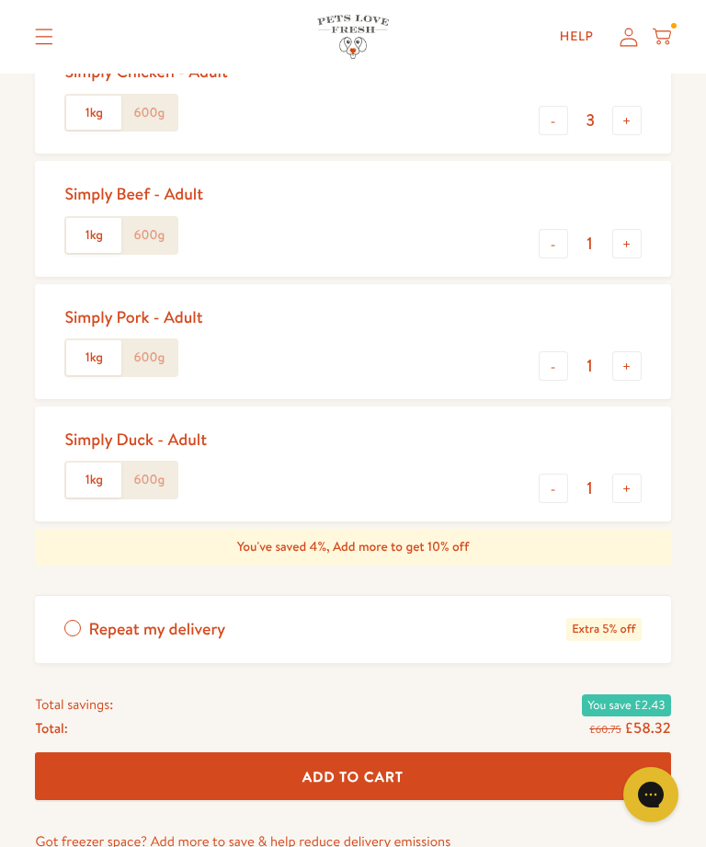
scroll to position [851, 0]
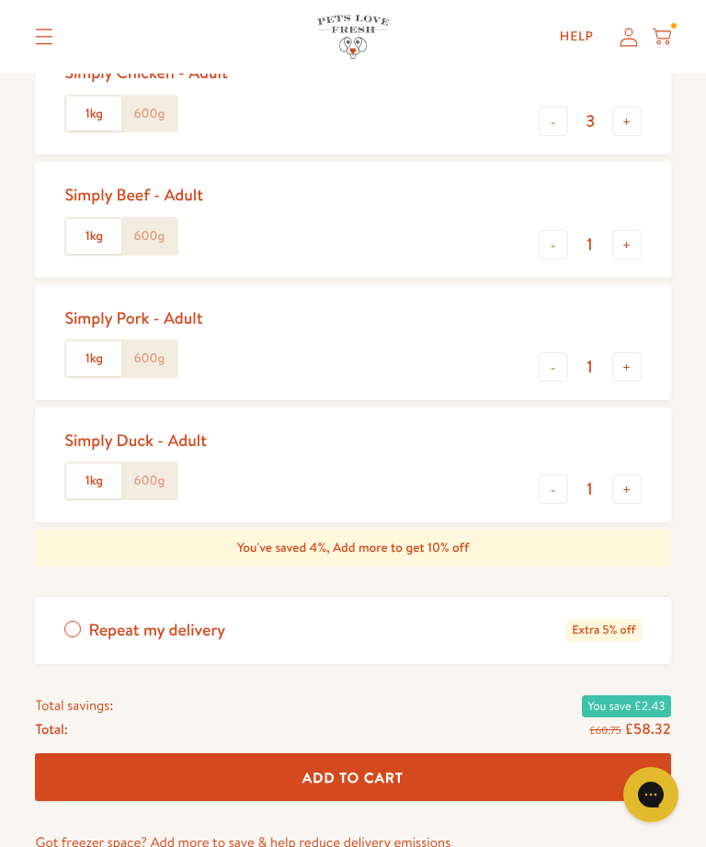
click at [644, 6] on div "Shop All About Reviews Expert Advice My account Shop All About Reviews Expert A…" at bounding box center [353, 37] width 636 height 74
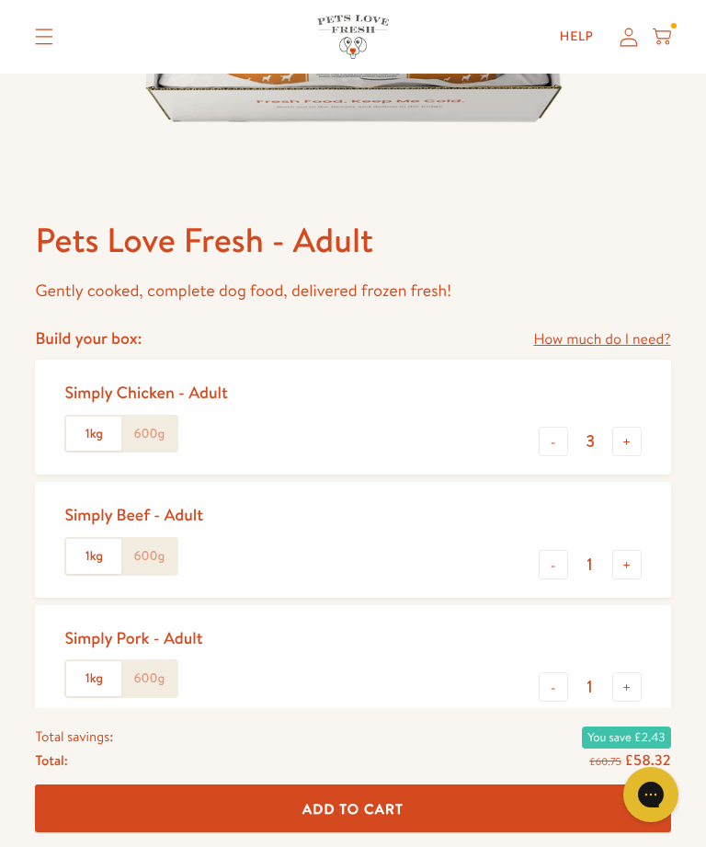
scroll to position [530, 0]
click at [554, 570] on button "-" at bounding box center [553, 565] width 29 height 29
type input "0"
click at [544, 695] on button "-" at bounding box center [553, 687] width 29 height 29
type input "0"
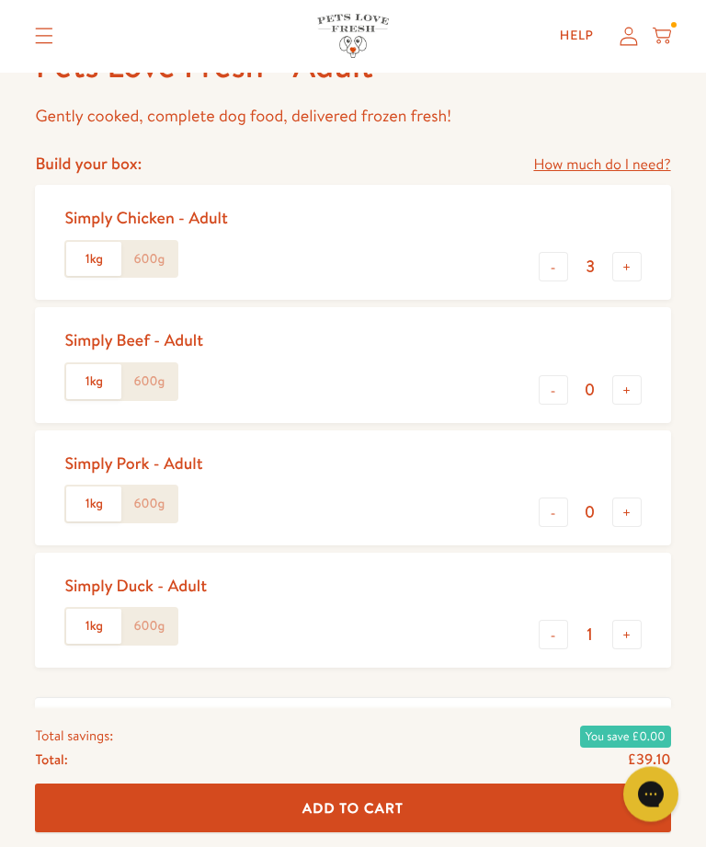
scroll to position [732, 0]
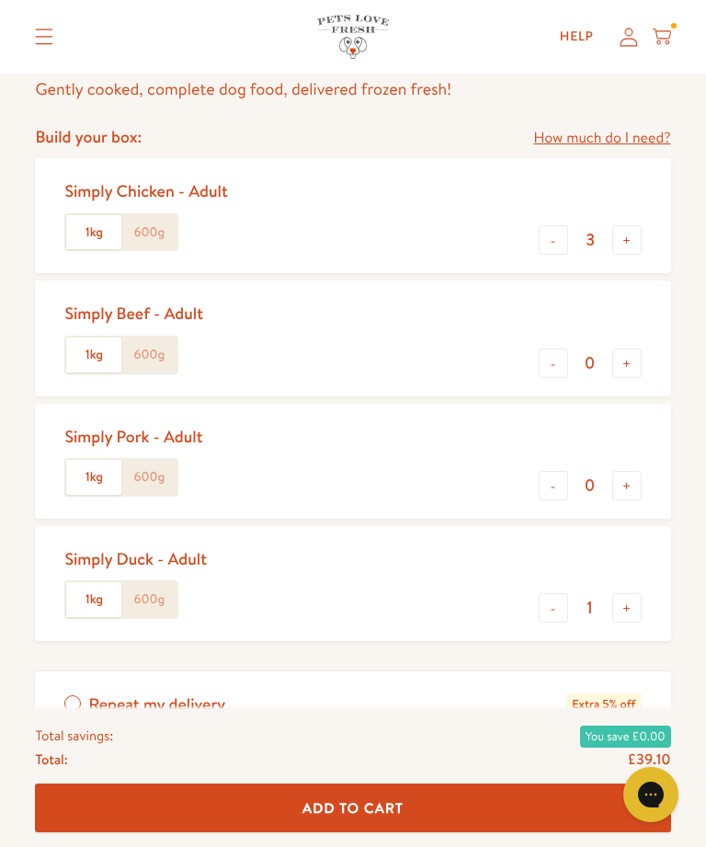
click at [544, 605] on button "-" at bounding box center [553, 607] width 29 height 29
type input "0"
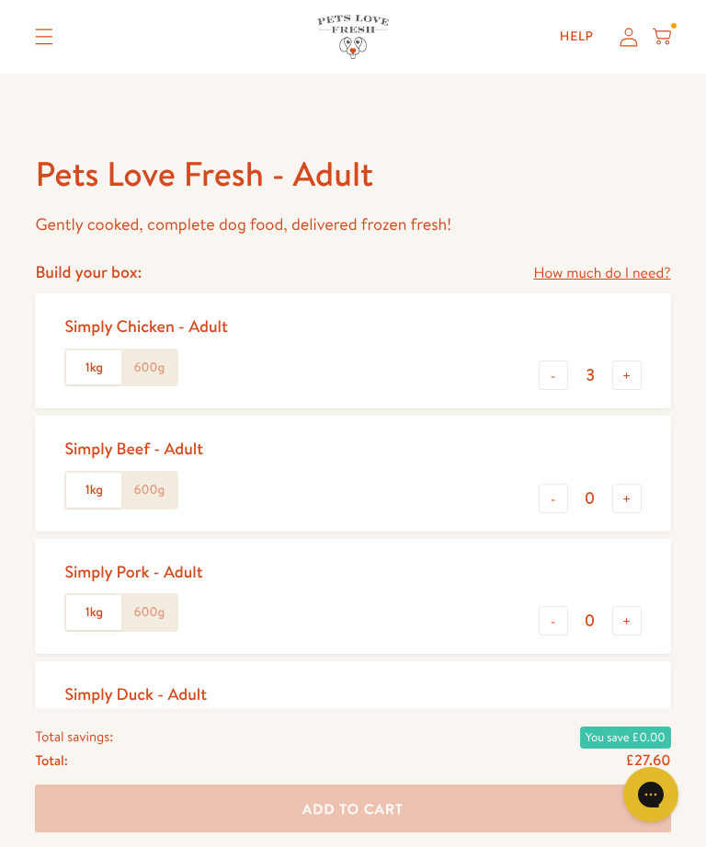
scroll to position [599, 0]
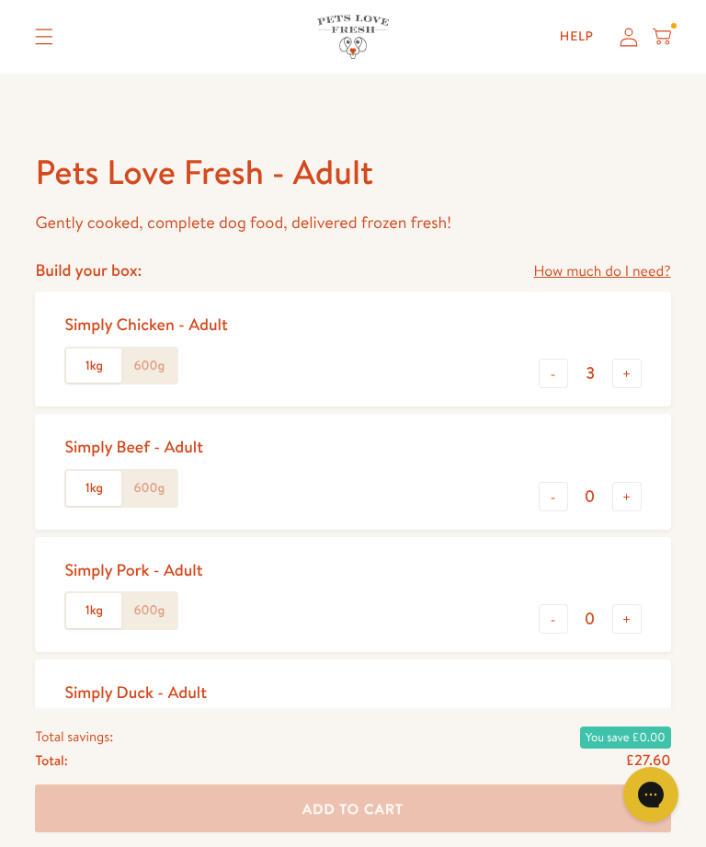
click at [631, 371] on button "+" at bounding box center [627, 373] width 29 height 29
type input "4"
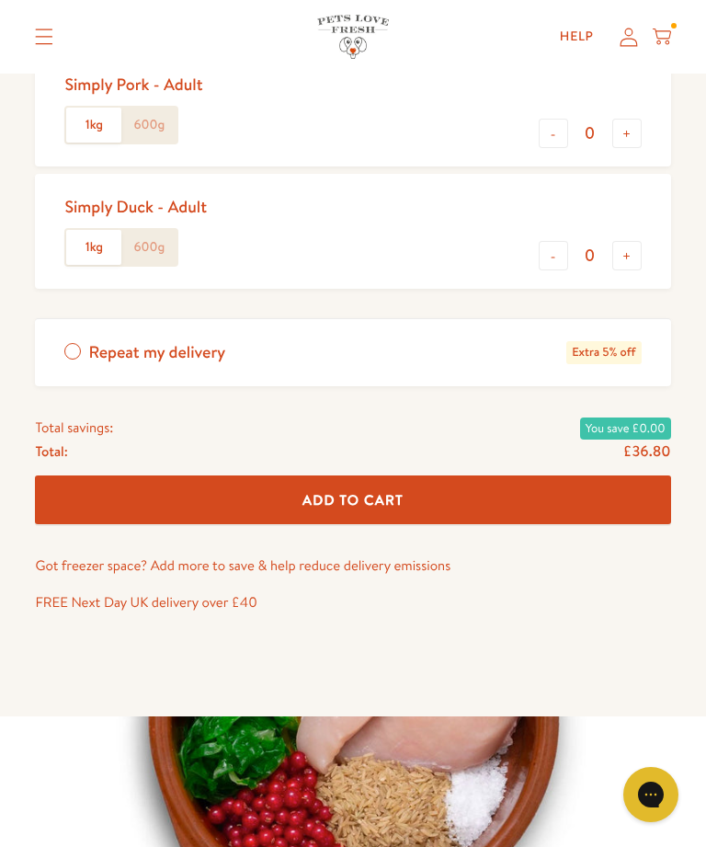
scroll to position [1083, 0]
click at [510, 497] on button "Add To Cart" at bounding box center [353, 500] width 636 height 49
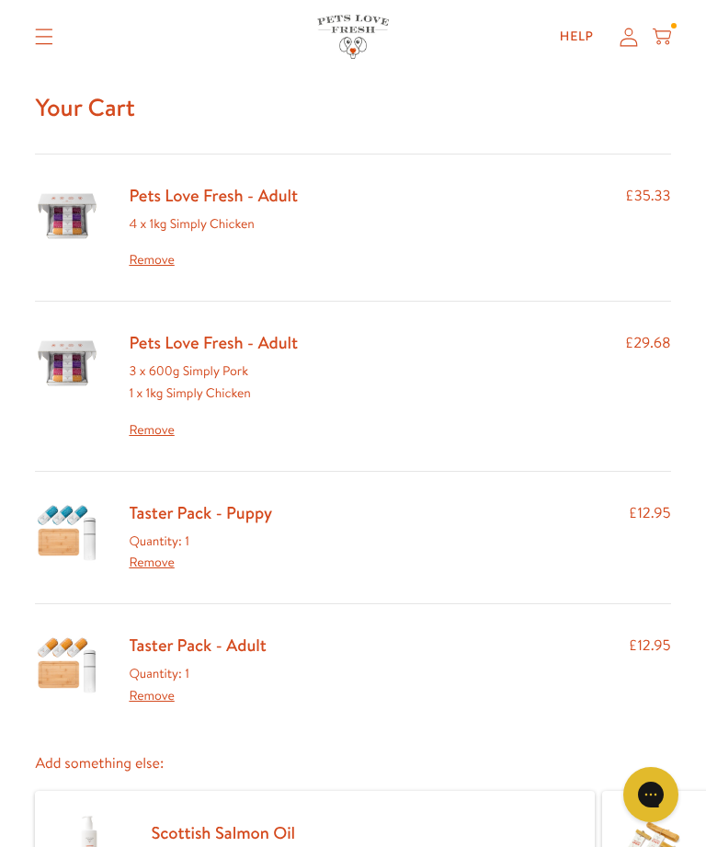
scroll to position [50, 0]
click at [145, 263] on link "Remove" at bounding box center [213, 261] width 169 height 22
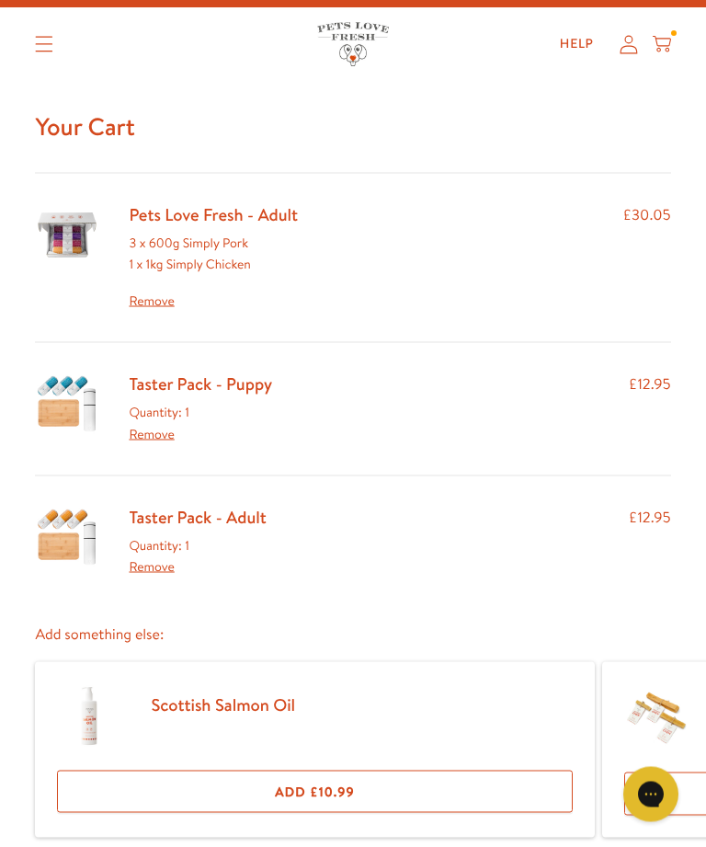
scroll to position [32, 0]
click at [148, 436] on link "Remove" at bounding box center [151, 433] width 45 height 18
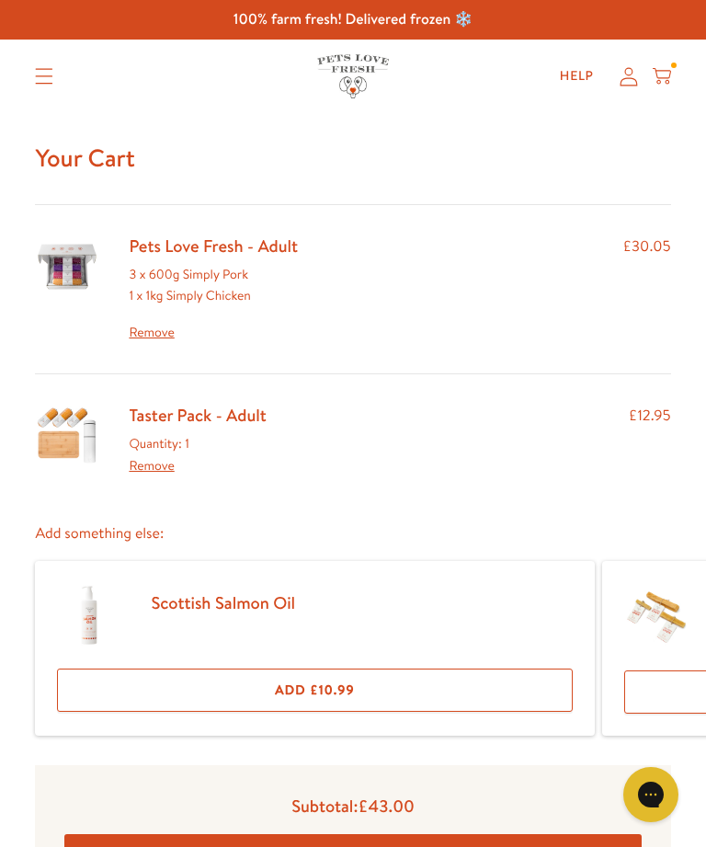
click at [223, 415] on link "Taster Pack - Adult" at bounding box center [197, 415] width 137 height 24
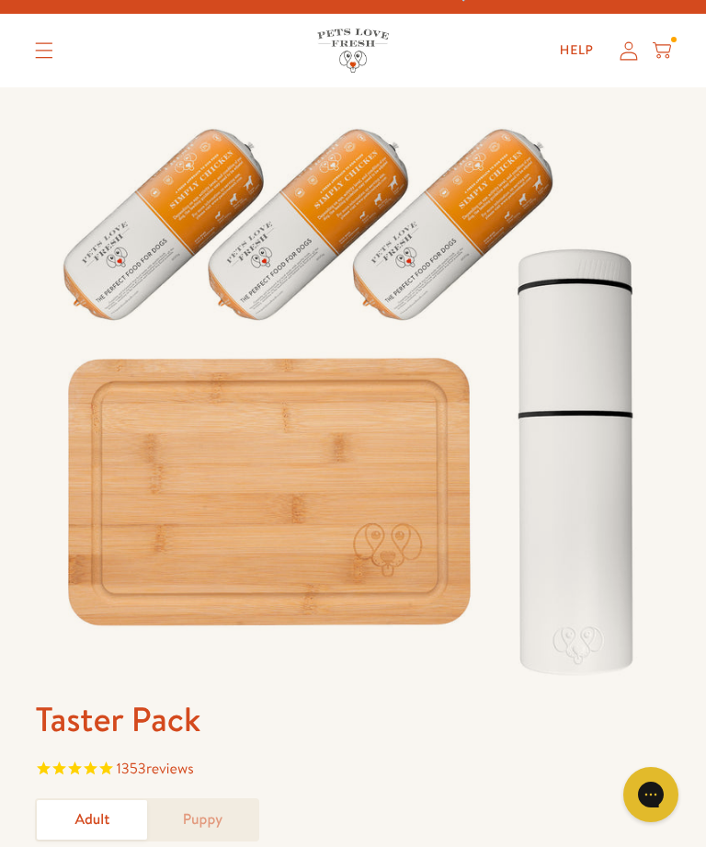
scroll to position [25, 0]
